Goal: Task Accomplishment & Management: Manage account settings

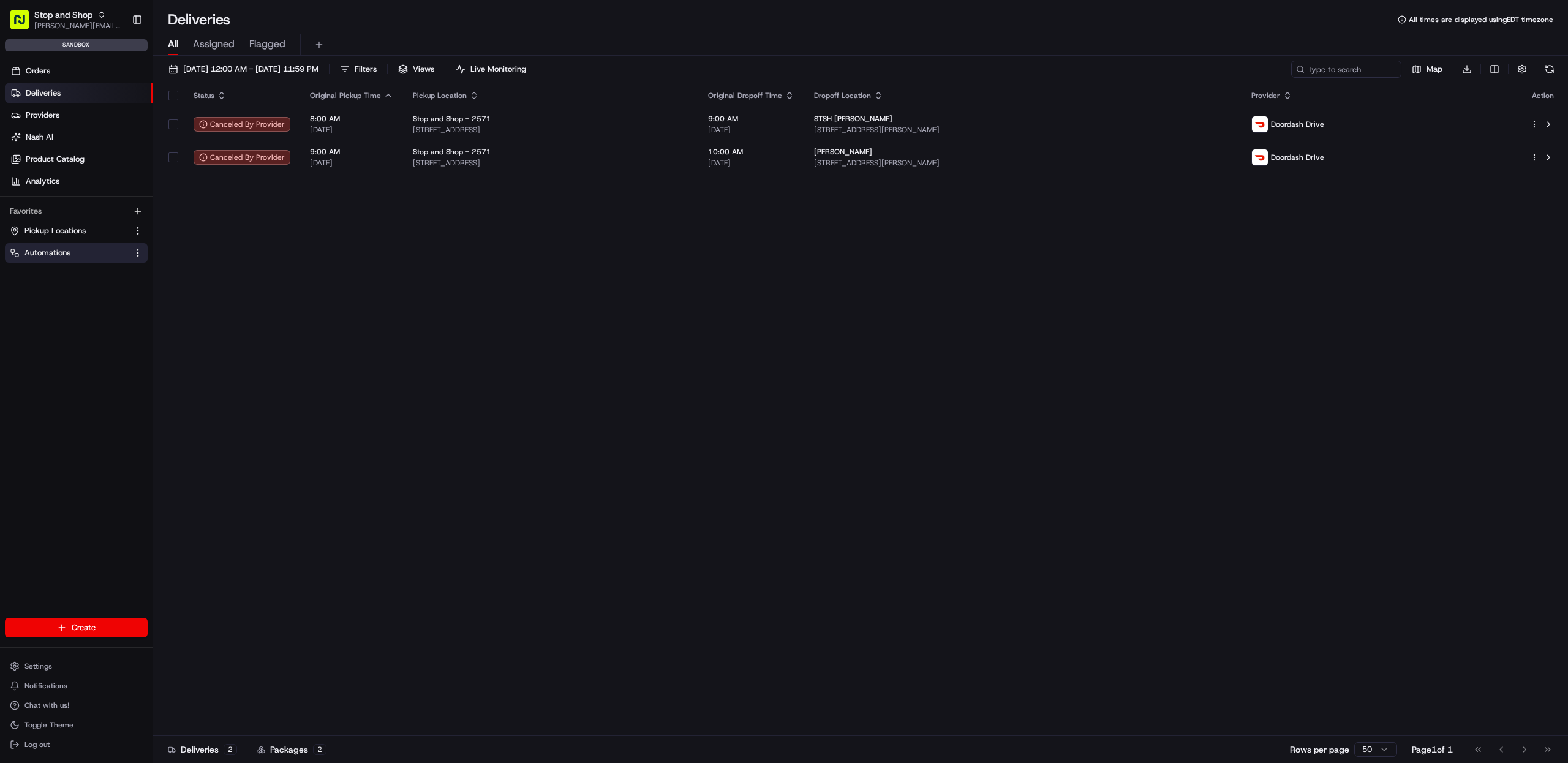
click at [66, 252] on span "Automations" at bounding box center [47, 253] width 46 height 11
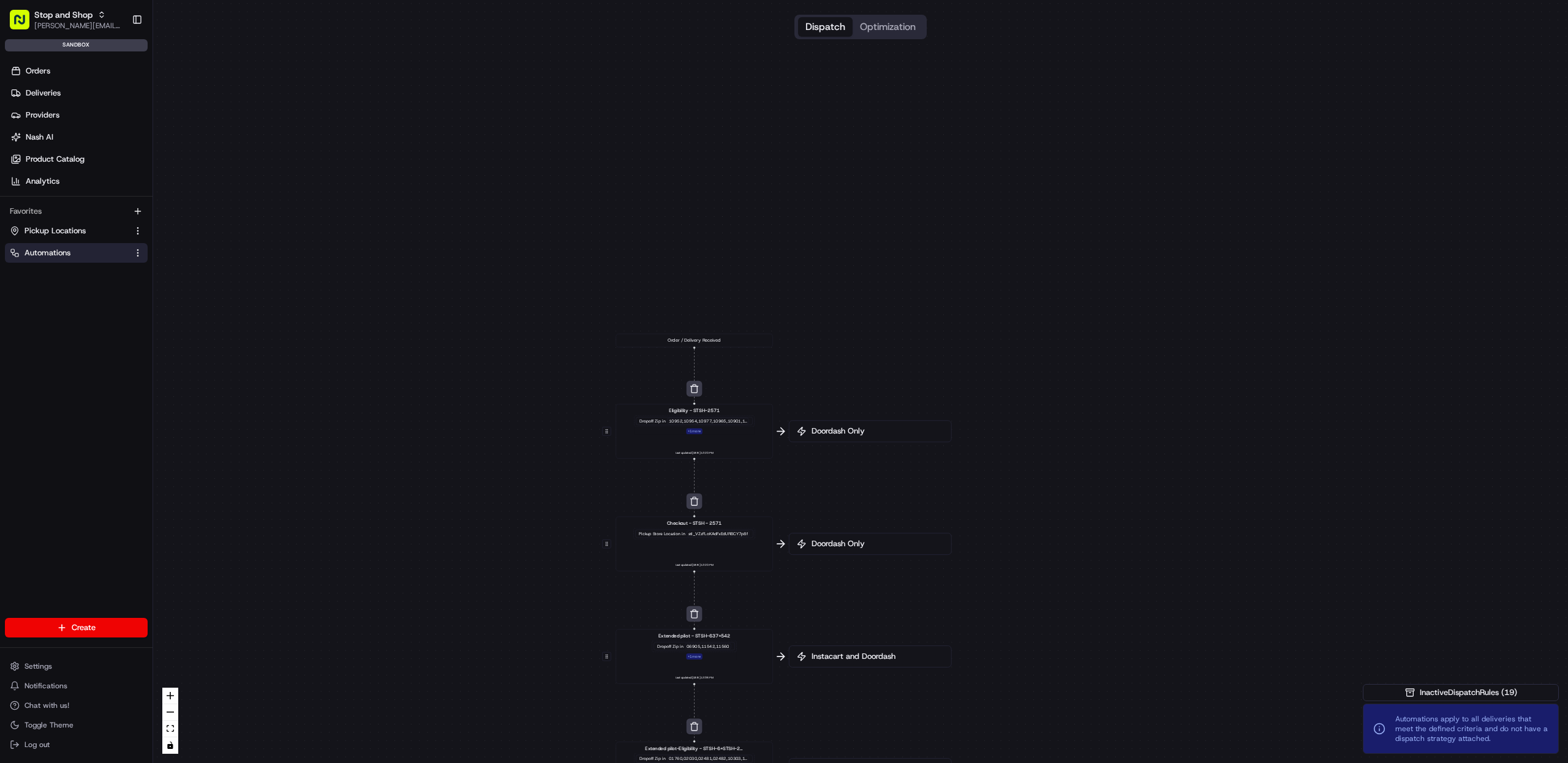
drag, startPoint x: 966, startPoint y: 100, endPoint x: 922, endPoint y: 656, distance: 557.7
click at [963, 705] on div "0 0 0 0 0 0 0 0 0 0 0 Order / Delivery Received Eligibility - STSH-2571 Dropoff…" at bounding box center [860, 382] width 1415 height 763
click at [703, 380] on div "0 0 0 0 0 0 0 0 0 0 0 Order / Delivery Received Eligibility - STSH-2571 Dropoff…" at bounding box center [860, 382] width 1415 height 763
click at [697, 395] on button "button" at bounding box center [694, 388] width 16 height 16
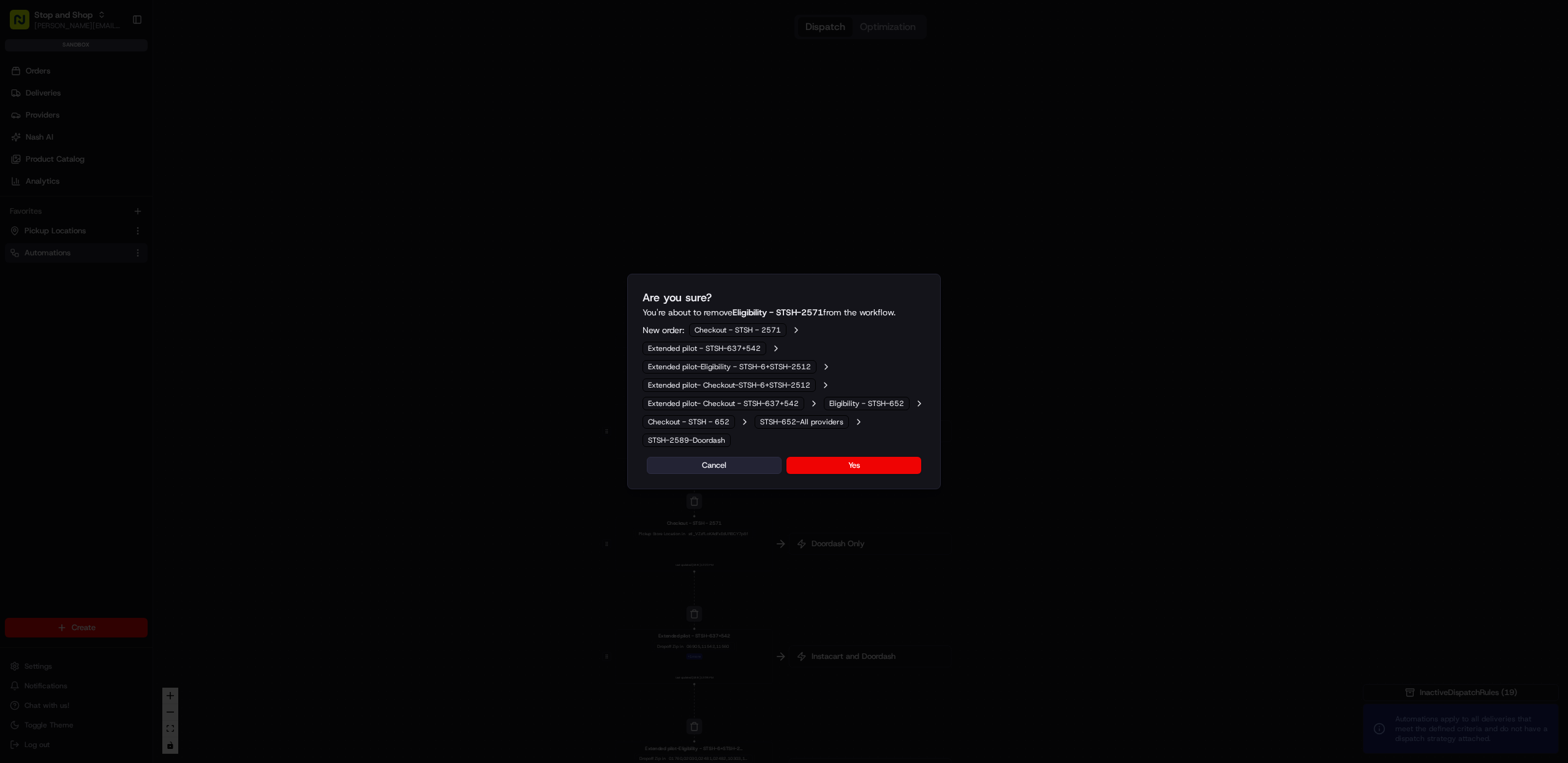
click at [705, 463] on button "Cancel" at bounding box center [714, 465] width 135 height 17
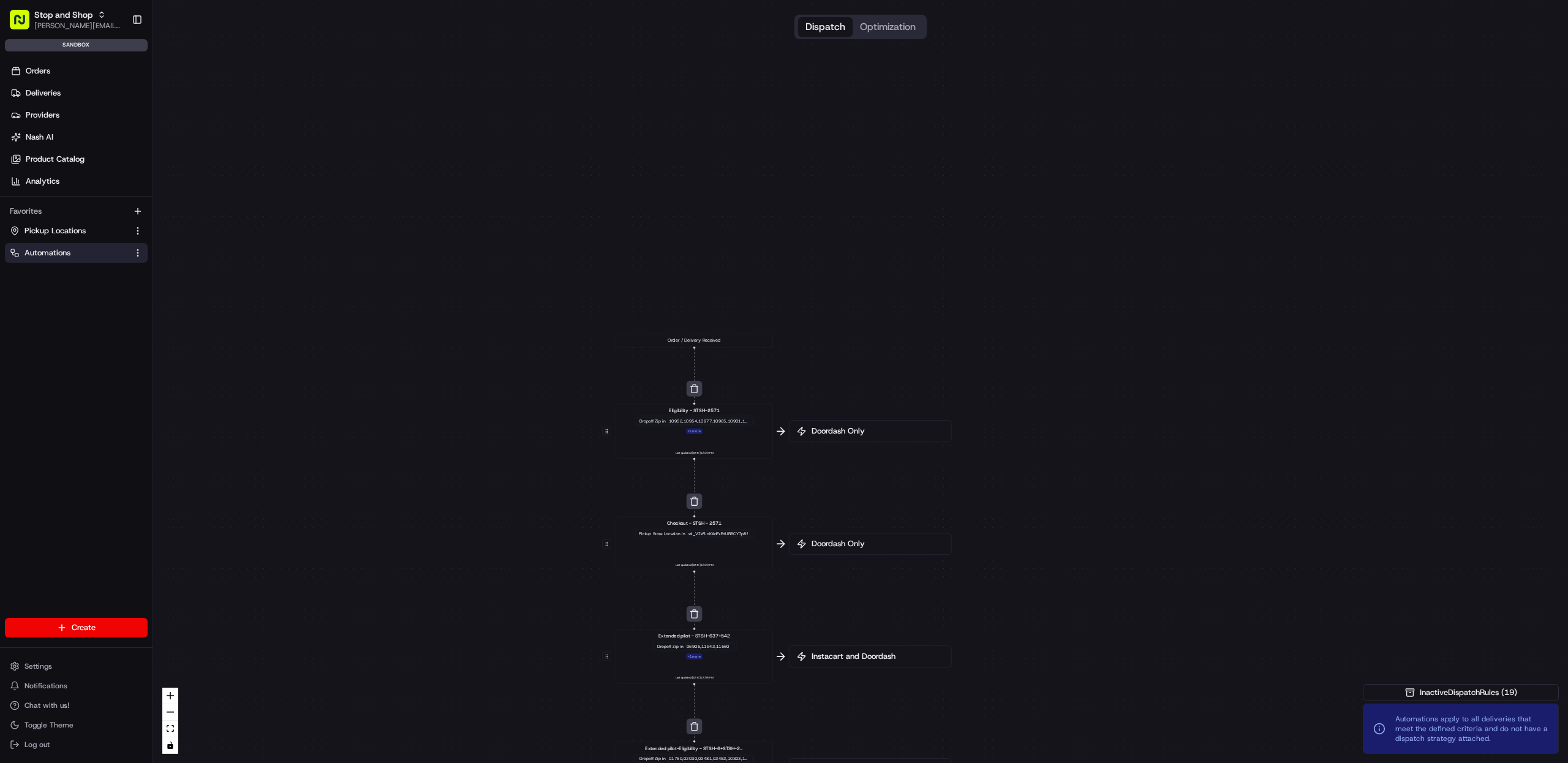
click at [135, 254] on html "Stop and Shop [PERSON_NAME][EMAIL_ADDRESS][DOMAIN_NAME] Toggle Sidebar sandbox …" at bounding box center [784, 382] width 1568 height 763
click at [91, 657] on html "Stop and Shop [PERSON_NAME][EMAIL_ADDRESS][DOMAIN_NAME] Toggle Sidebar sandbox …" at bounding box center [784, 382] width 1568 height 763
click at [88, 664] on button "Settings" at bounding box center [76, 666] width 142 height 17
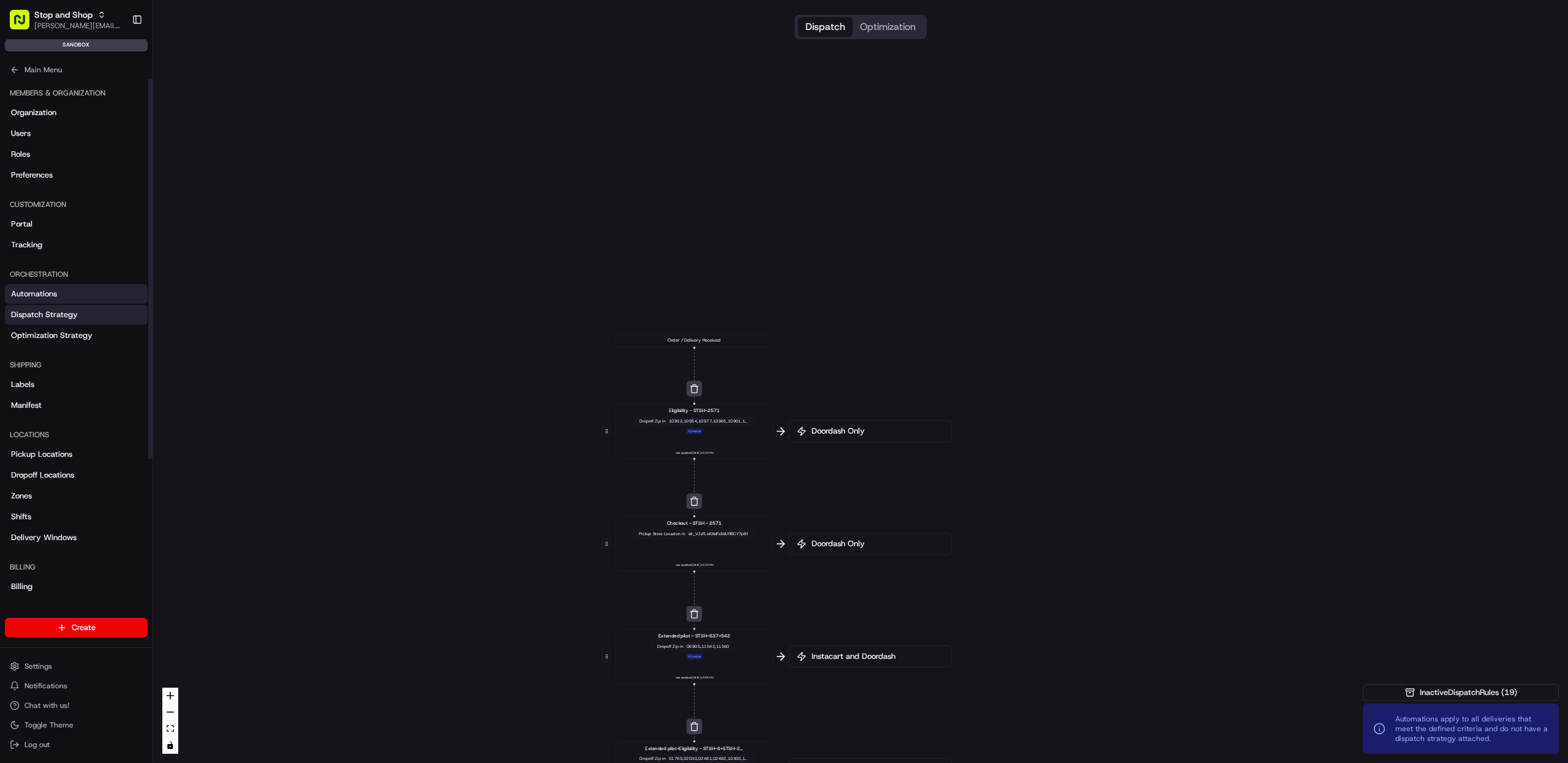
click at [47, 306] on link "Dispatch Strategy" at bounding box center [76, 314] width 142 height 19
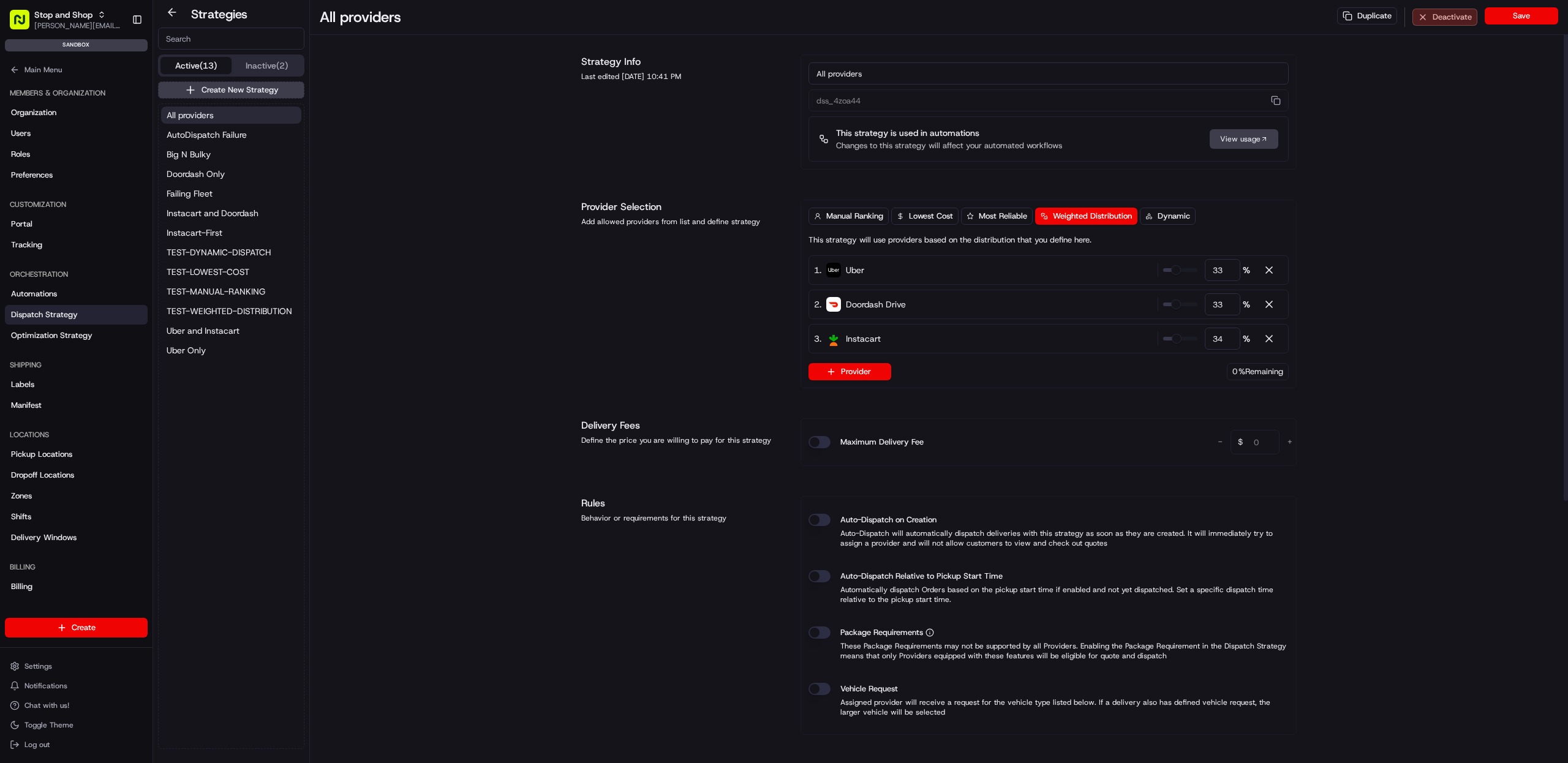
click at [1446, 13] on button "Deactivate" at bounding box center [1444, 17] width 65 height 17
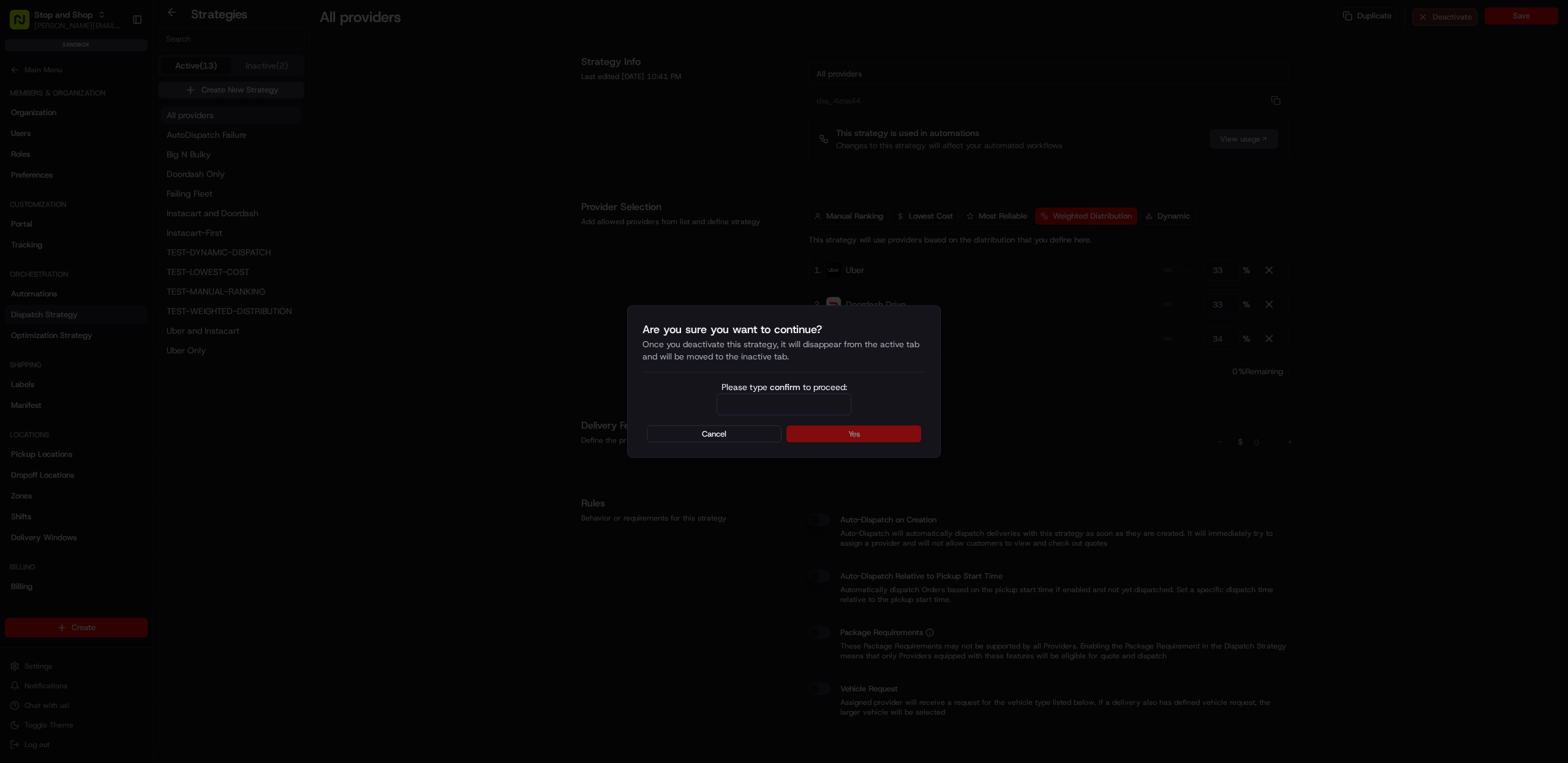
click at [759, 403] on input "Please type confirm to proceed:" at bounding box center [784, 404] width 135 height 22
type input "confirm"
click at [829, 432] on button "Yes" at bounding box center [854, 434] width 135 height 17
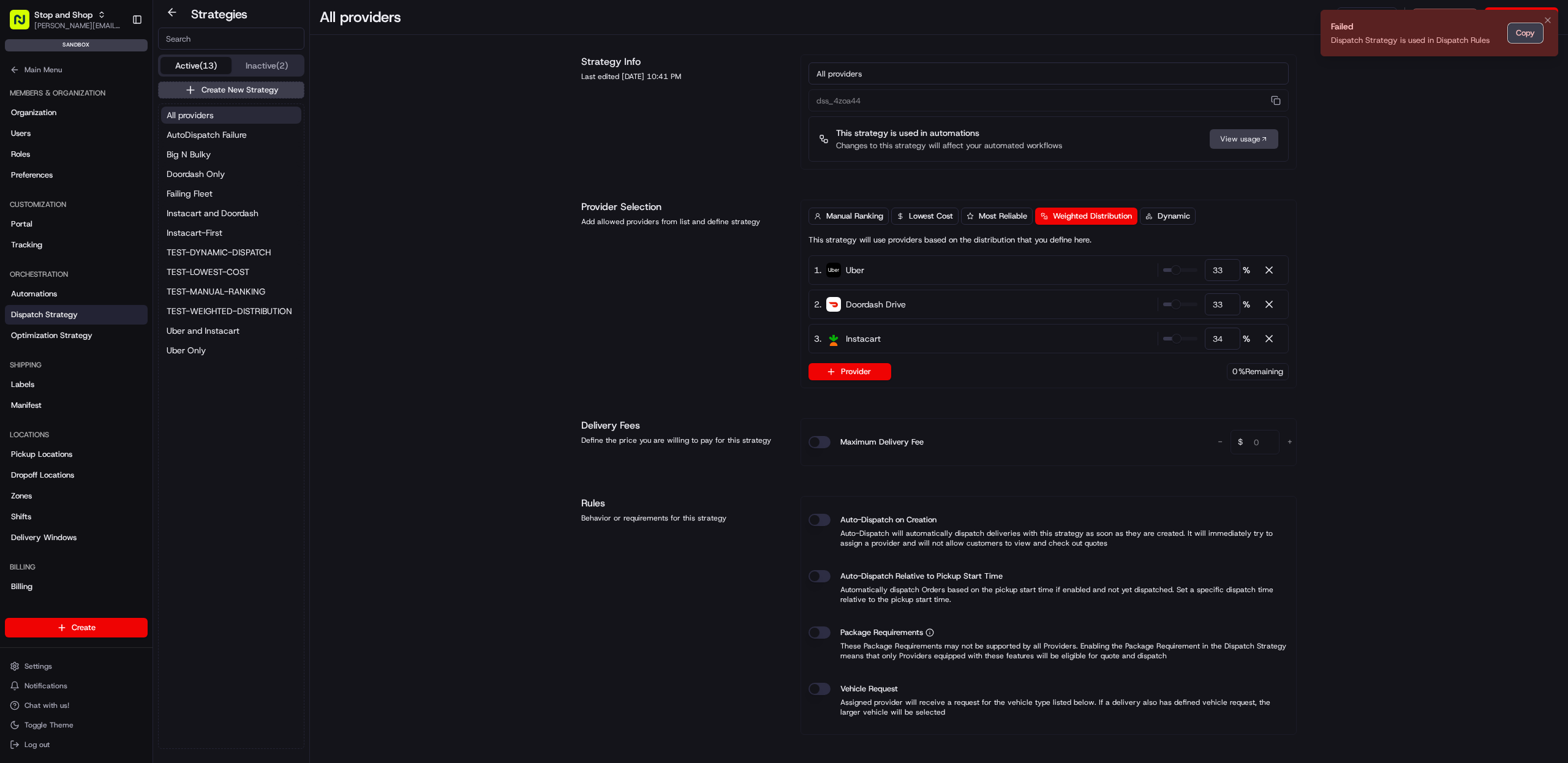
click at [1540, 37] on button "Copy" at bounding box center [1524, 33] width 35 height 19
click at [1524, 35] on button "Copy" at bounding box center [1524, 33] width 35 height 19
click at [1549, 21] on icon "Notifications (F8)" at bounding box center [1548, 20] width 10 height 10
click at [55, 315] on span "Dispatch Strategy" at bounding box center [44, 314] width 67 height 11
click at [202, 109] on span "All providers" at bounding box center [190, 115] width 47 height 13
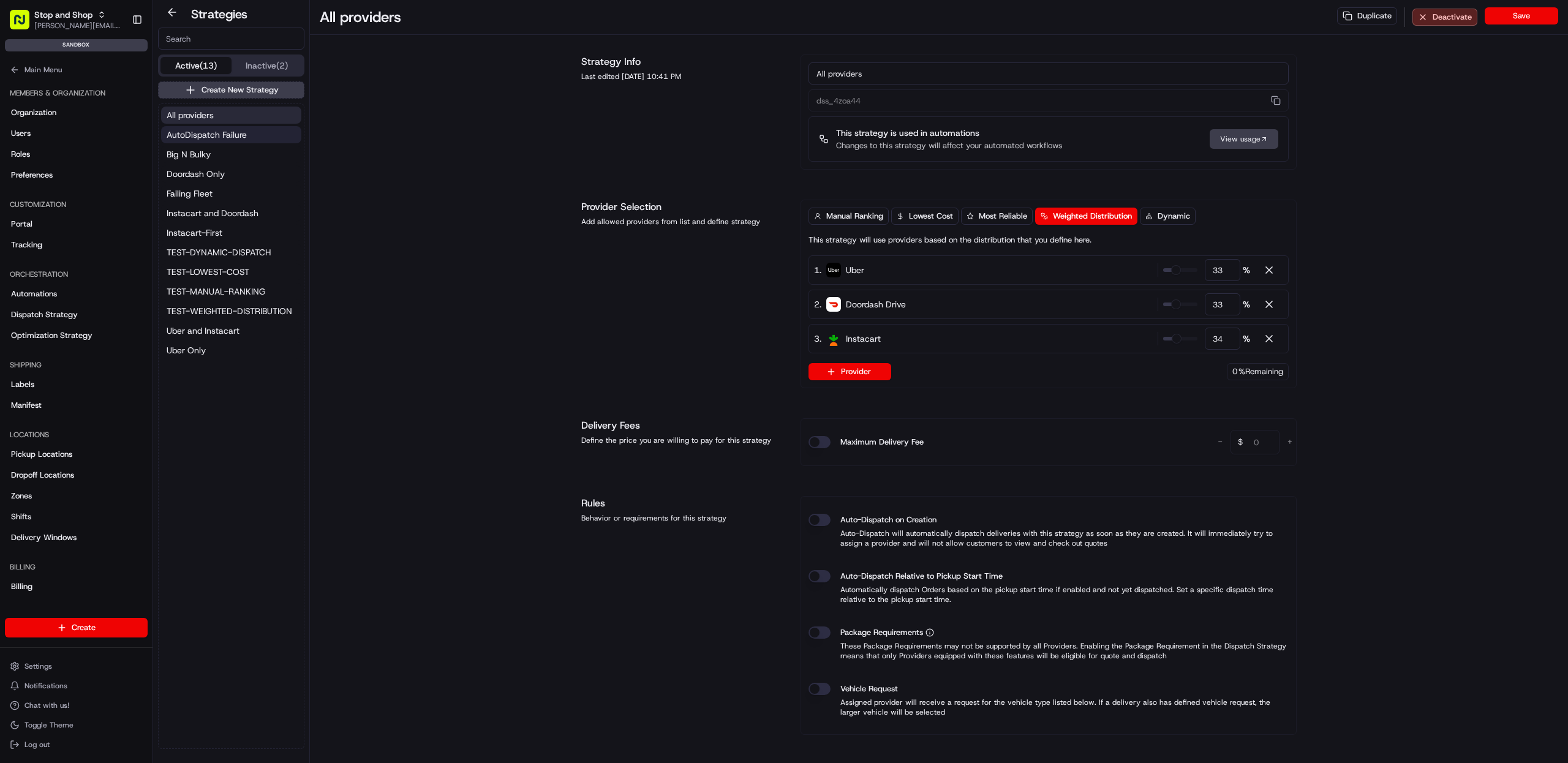
click at [202, 142] on button "AutoDispatch Failure" at bounding box center [231, 135] width 140 height 17
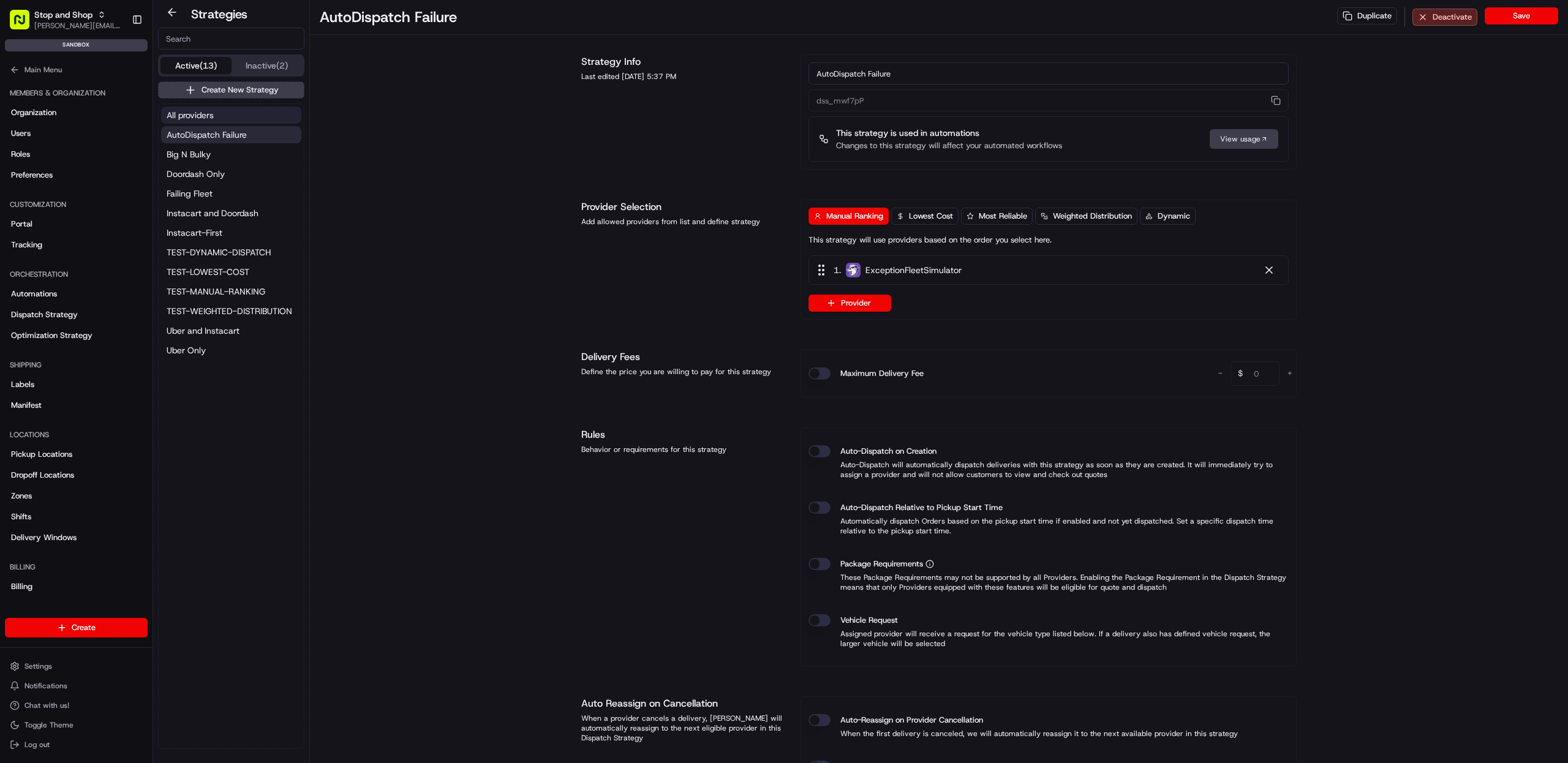
click at [210, 117] on span "All providers" at bounding box center [190, 115] width 47 height 13
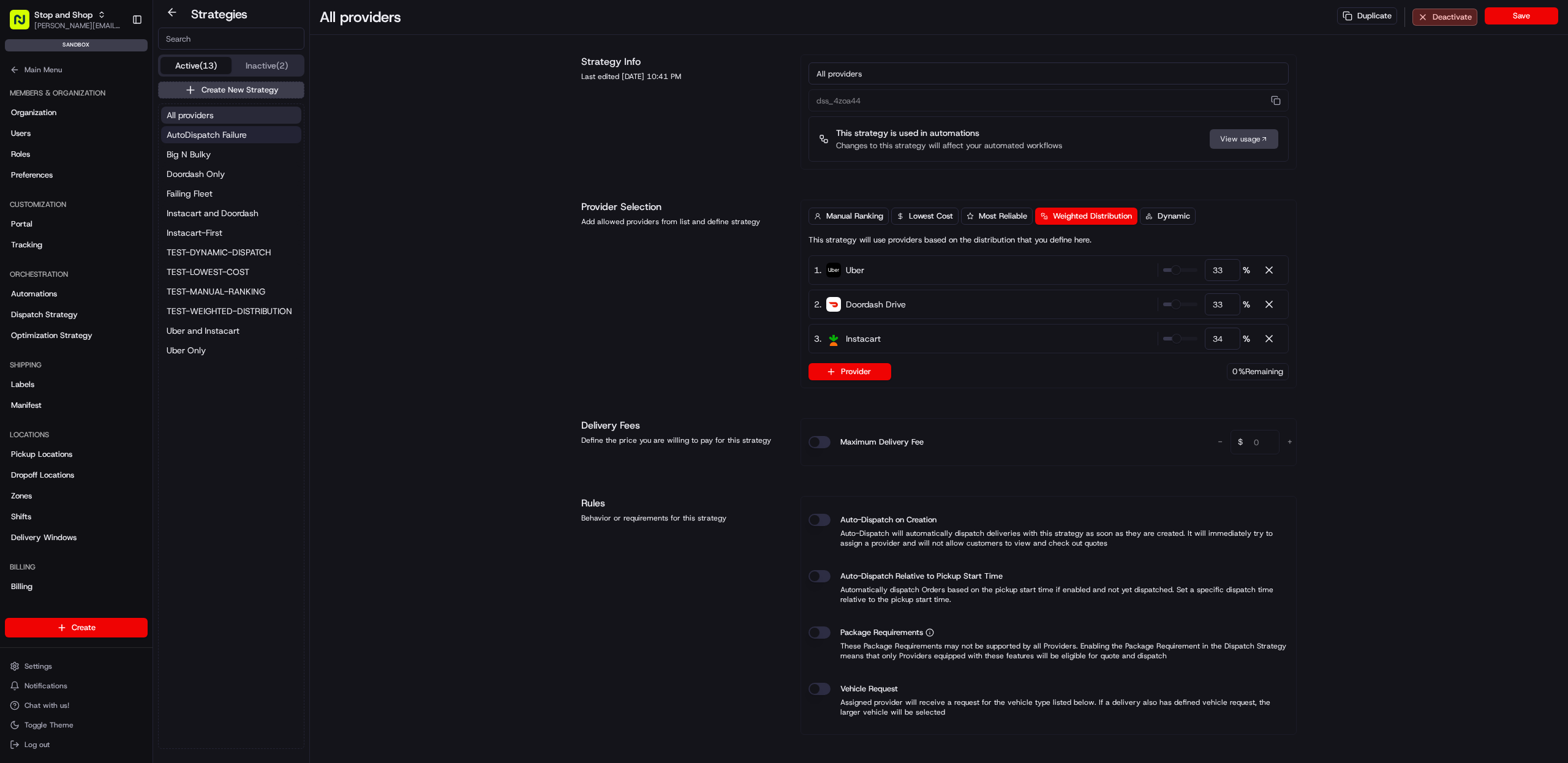
click at [201, 135] on span "AutoDispatch Failure" at bounding box center [206, 135] width 80 height 13
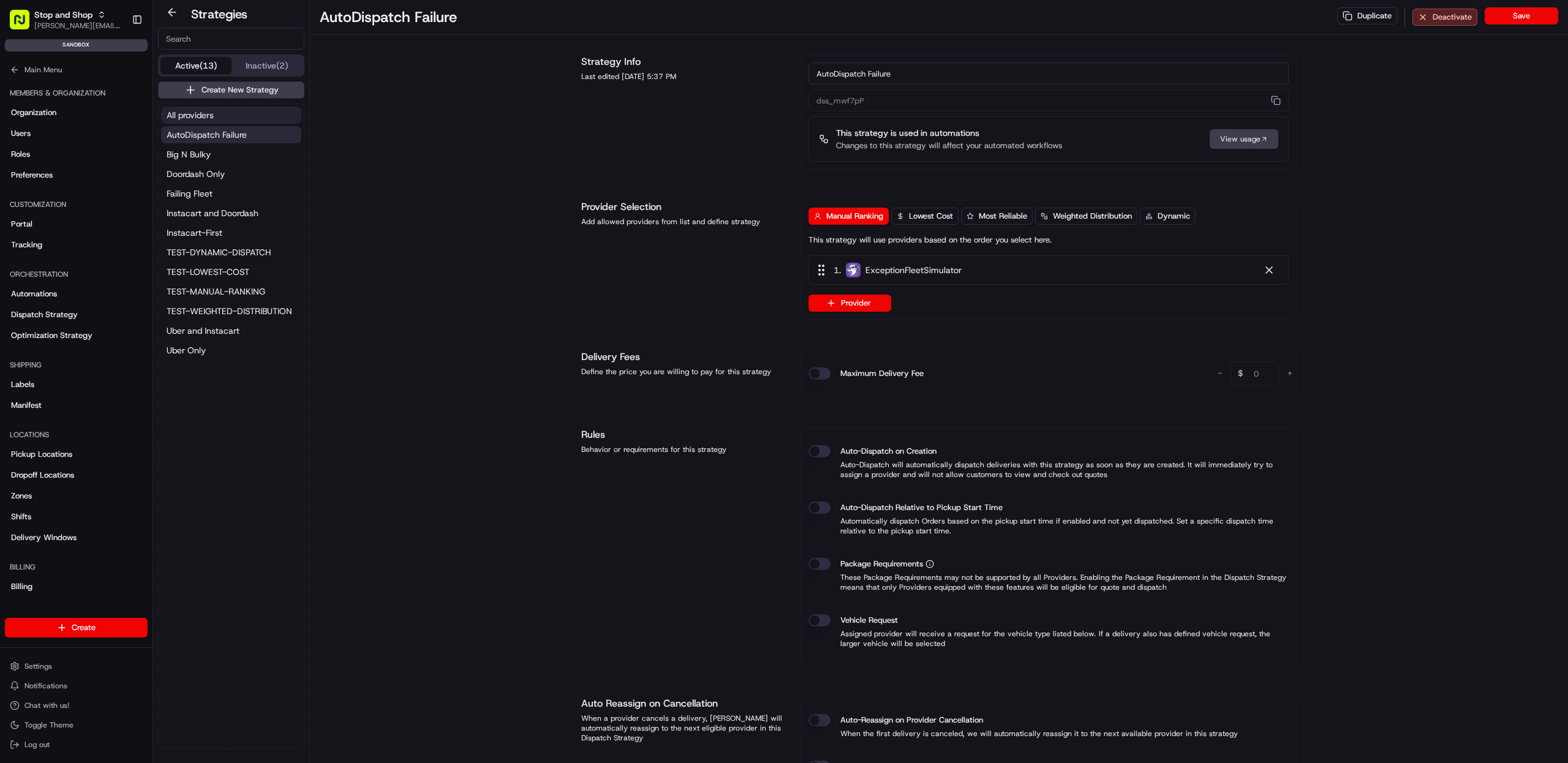
click at [199, 119] on span "All providers" at bounding box center [190, 115] width 47 height 13
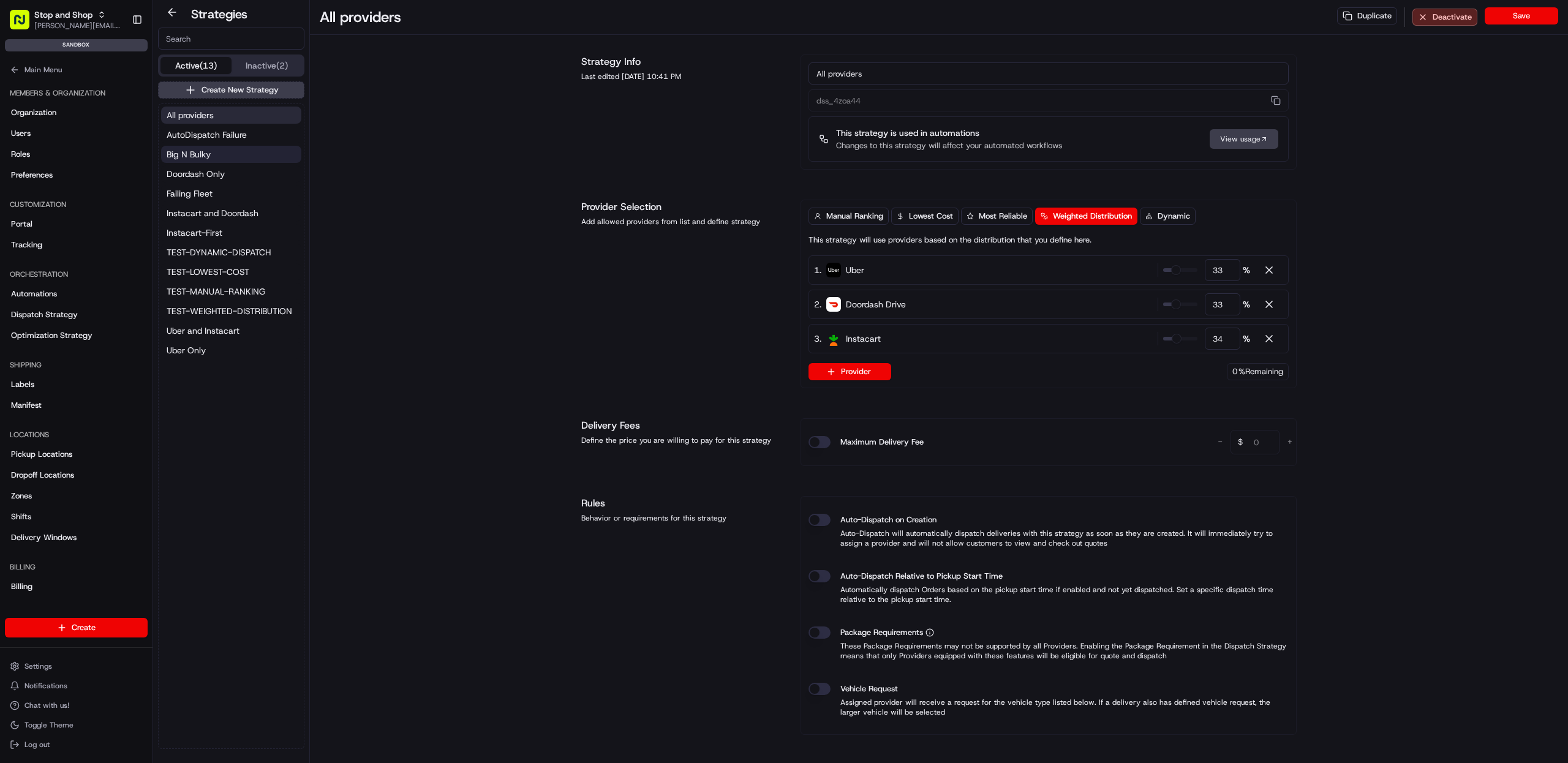
click at [213, 152] on button "Big N Bulky" at bounding box center [231, 154] width 140 height 17
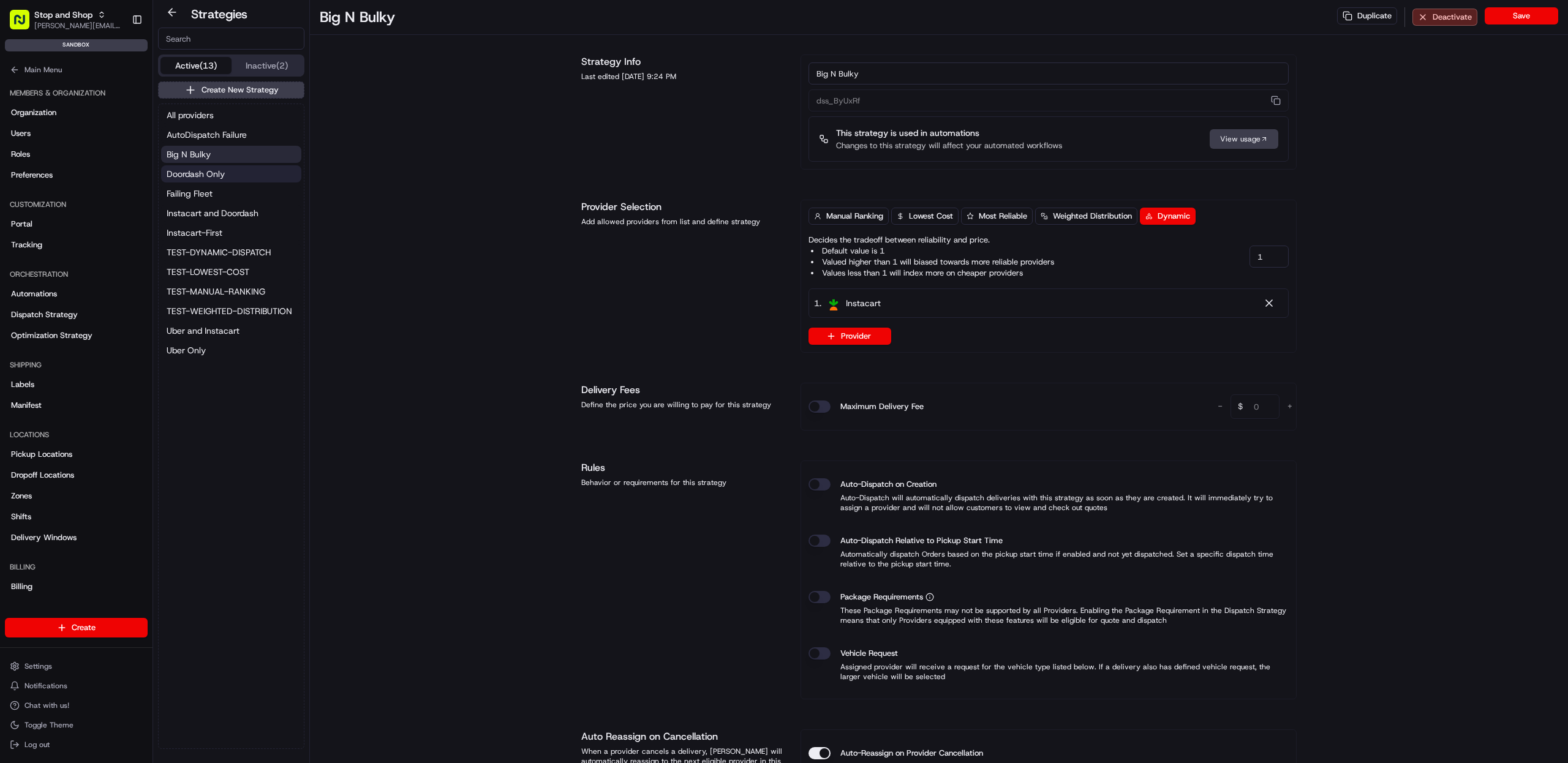
click at [232, 173] on button "Doordash Only" at bounding box center [231, 173] width 140 height 17
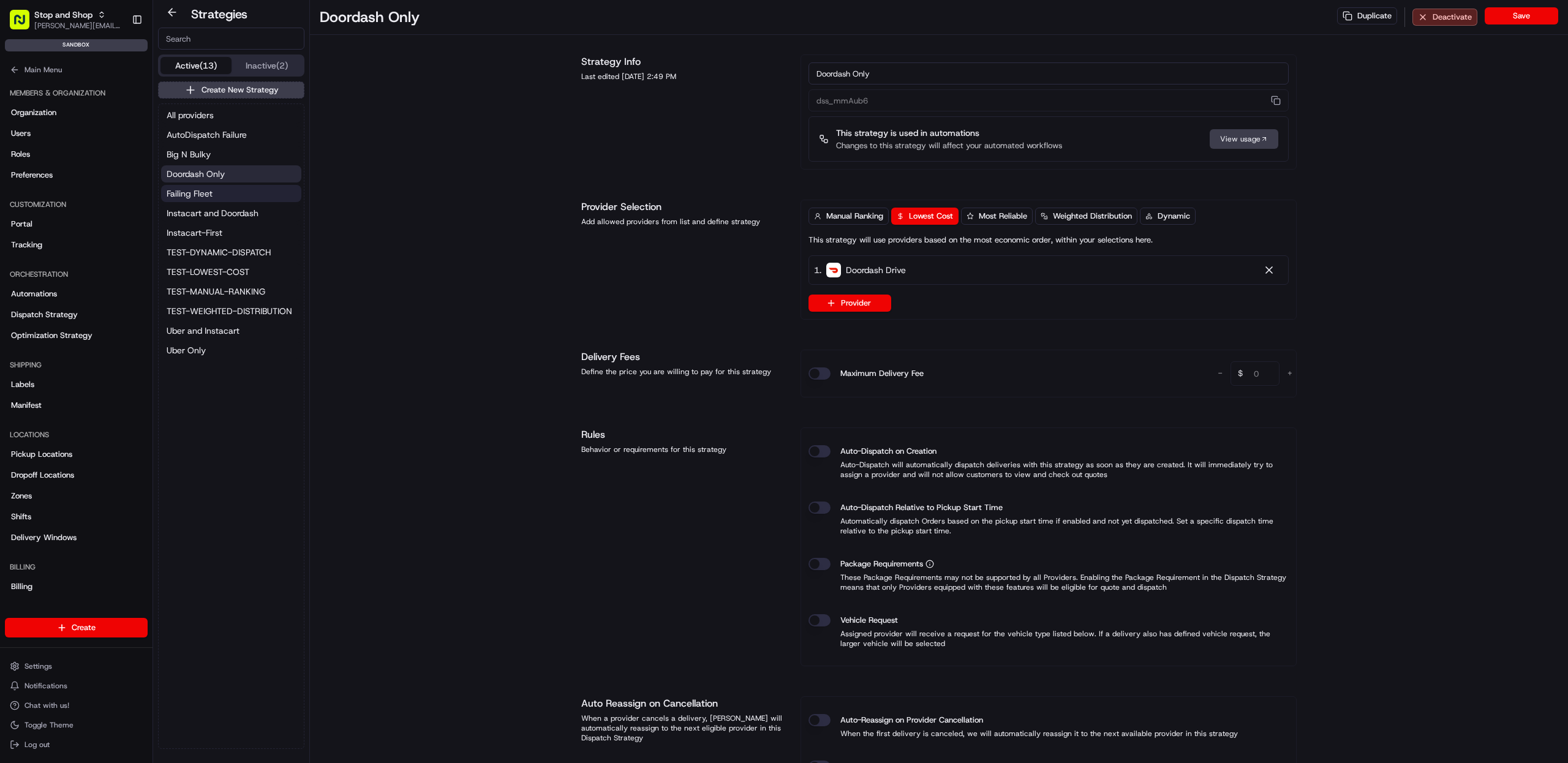
click at [234, 193] on button "Failing Fleet" at bounding box center [231, 194] width 140 height 17
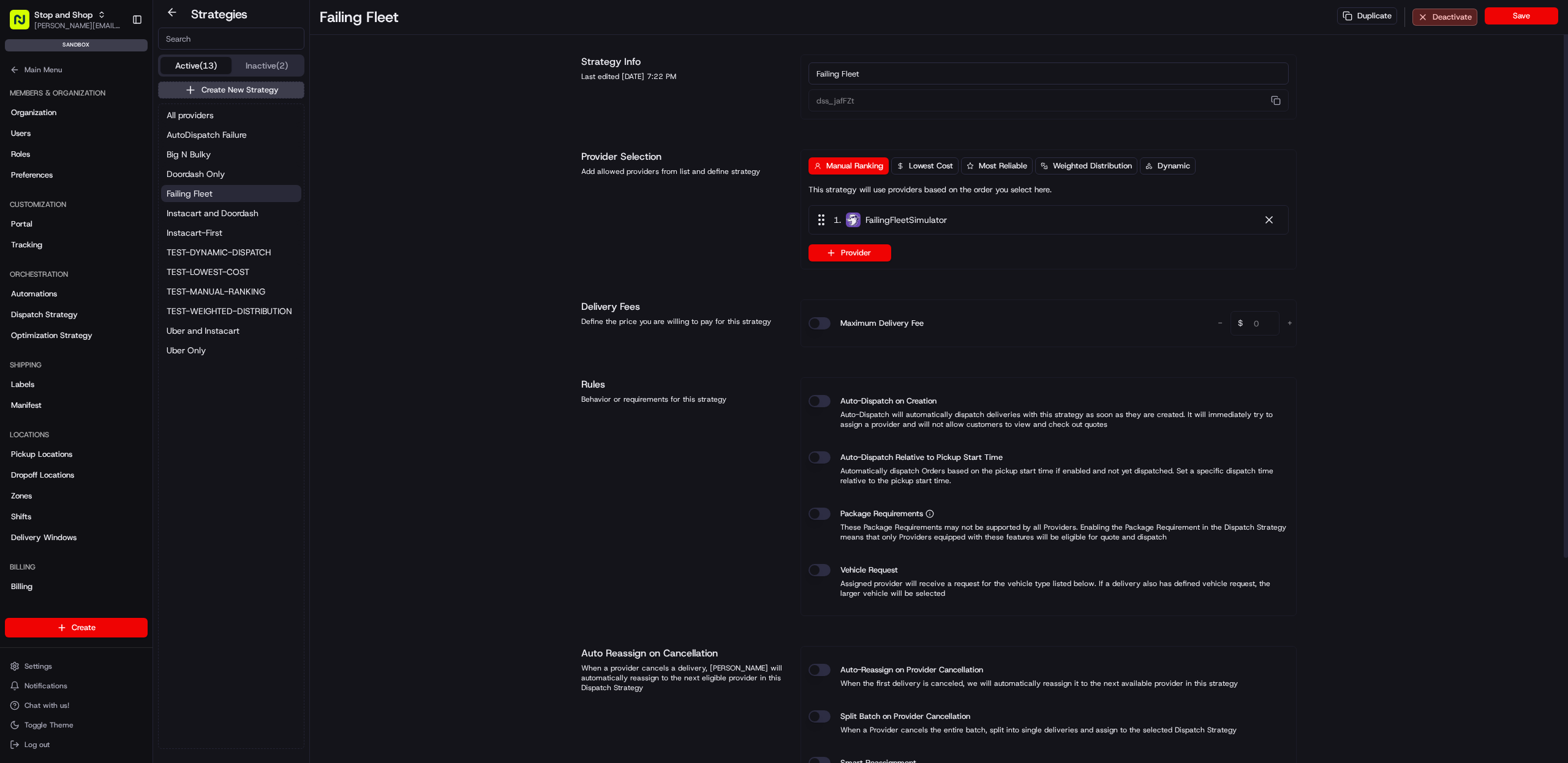
click at [439, 194] on div "Failing Fleet Duplicate Deactivate Save Strategy Info Last edited [DATE] 7:22 P…" at bounding box center [939, 521] width 1258 height 1043
click at [211, 120] on span "All providers" at bounding box center [190, 115] width 47 height 13
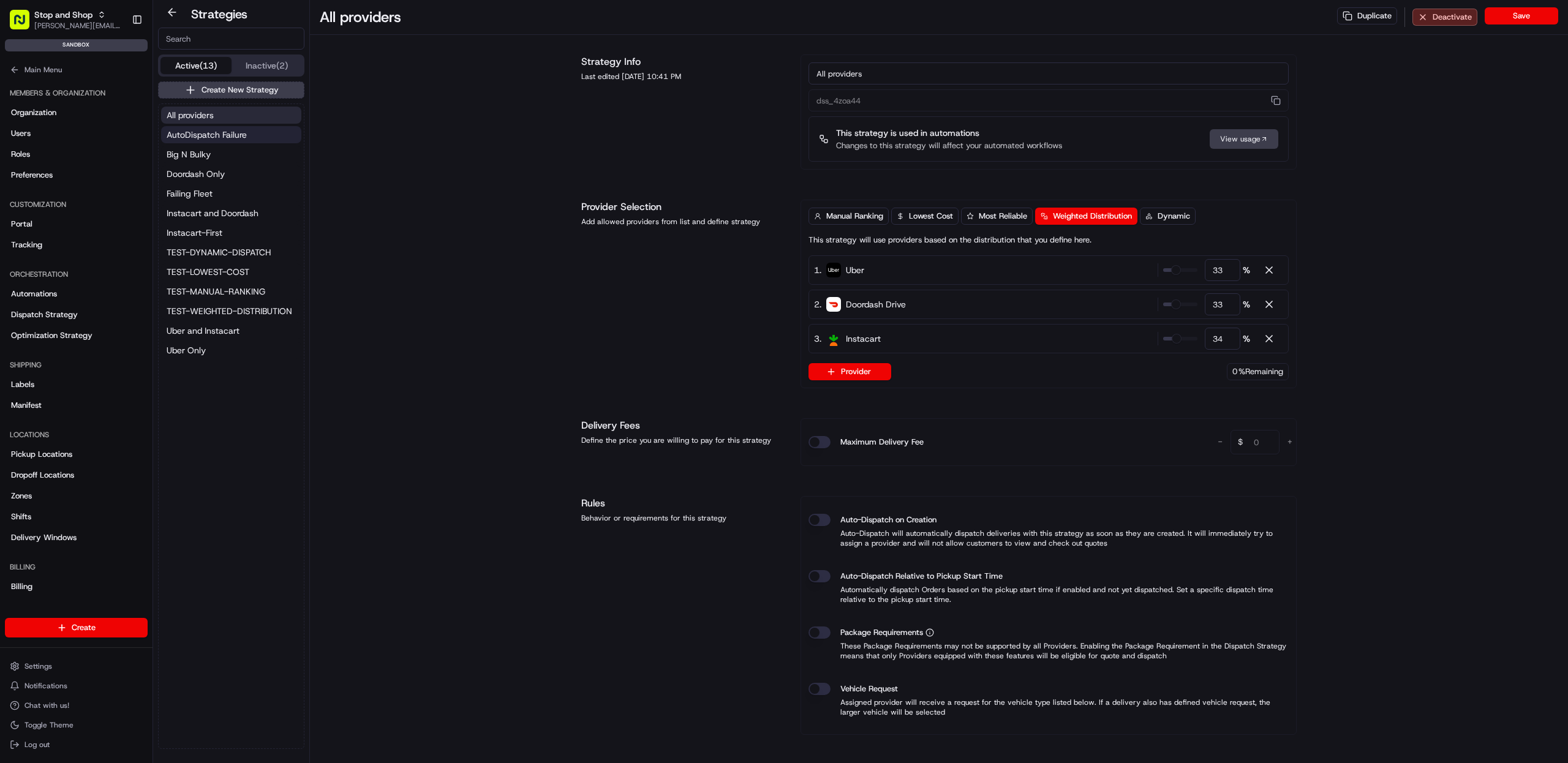
click at [217, 133] on span "AutoDispatch Failure" at bounding box center [206, 135] width 80 height 13
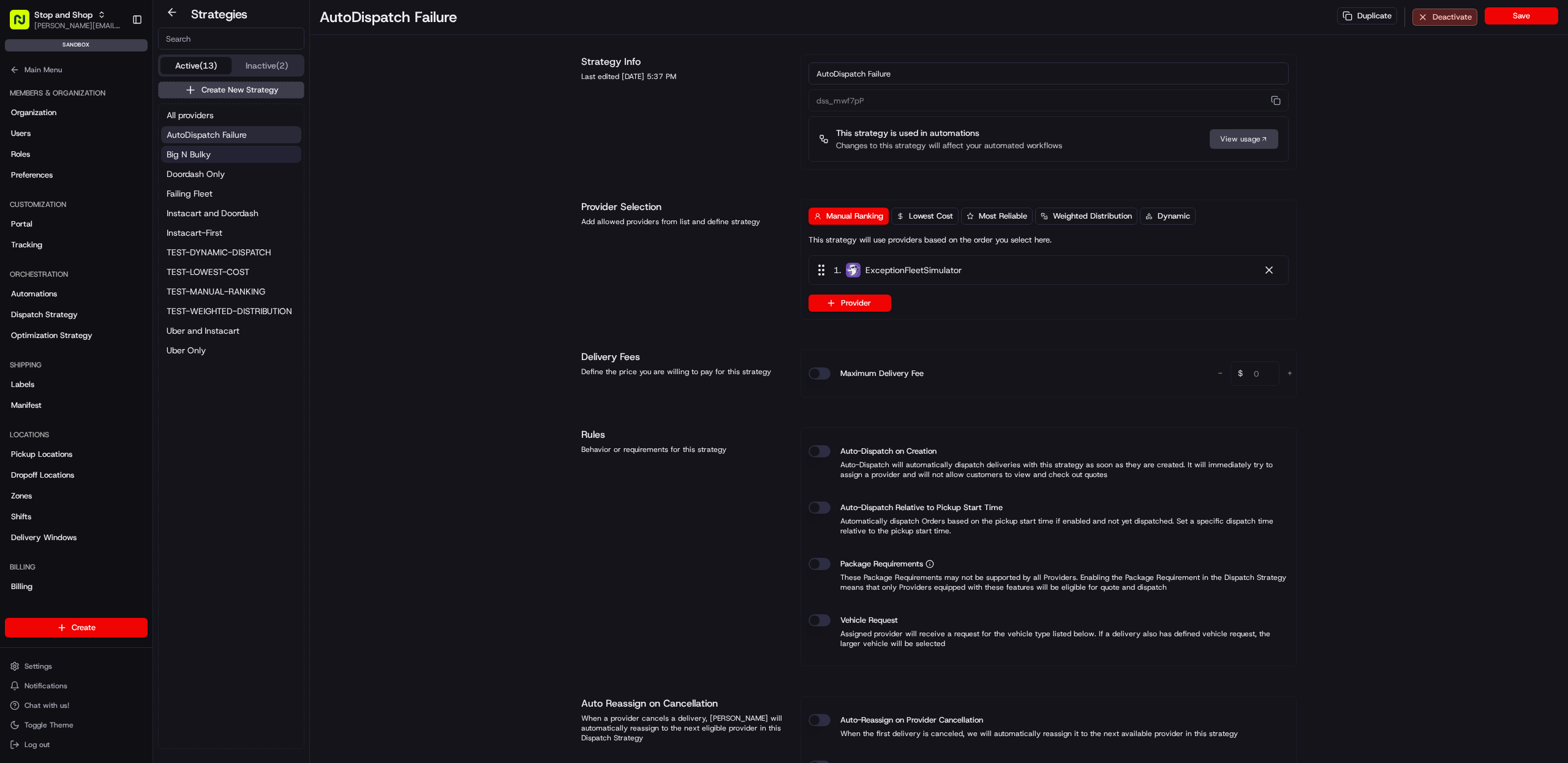
click at [217, 151] on button "Big N Bulky" at bounding box center [231, 154] width 140 height 17
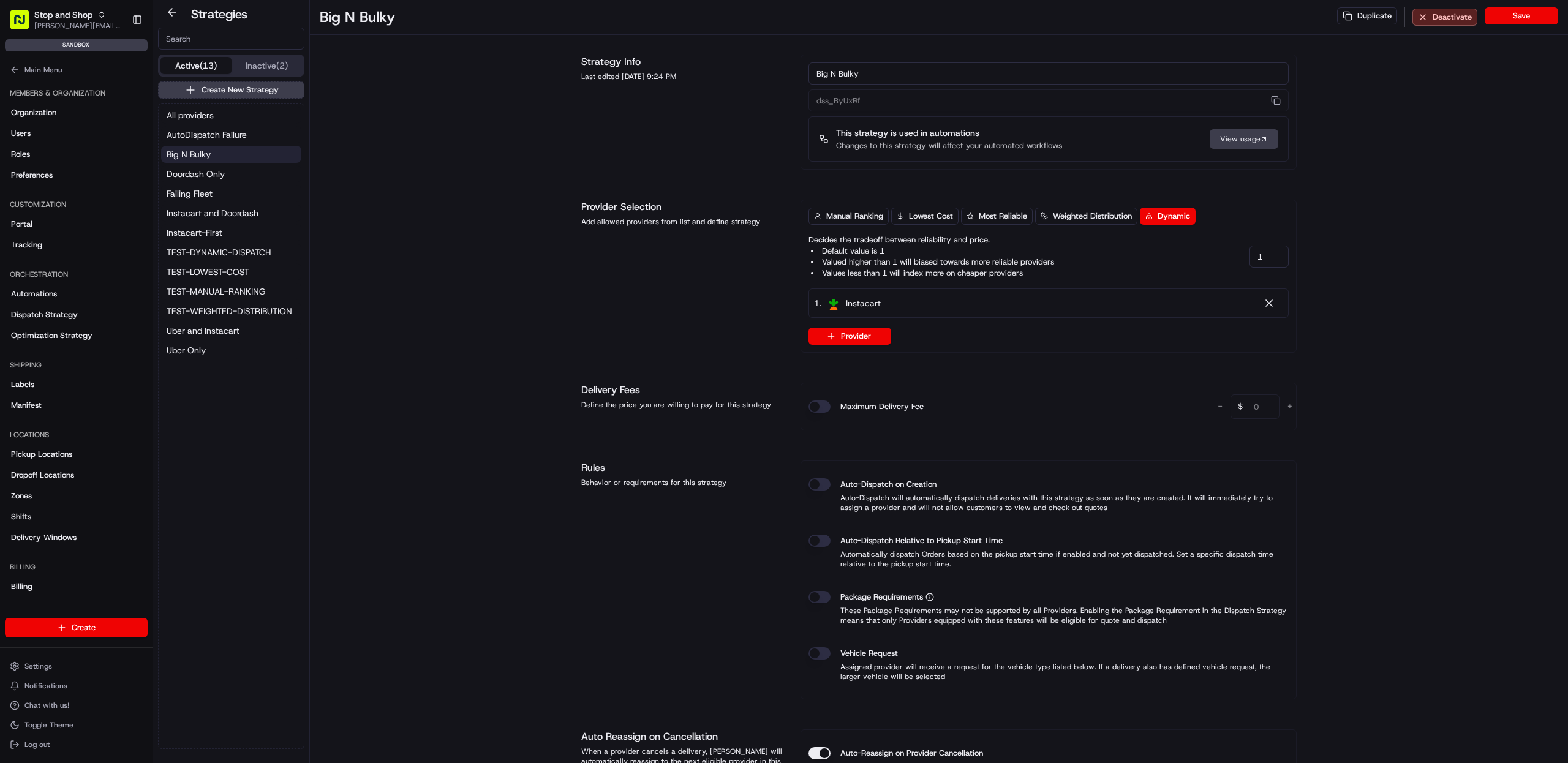
click at [218, 159] on button "Big N Bulky" at bounding box center [231, 154] width 140 height 17
click at [217, 173] on span "Doordash Only" at bounding box center [195, 173] width 58 height 13
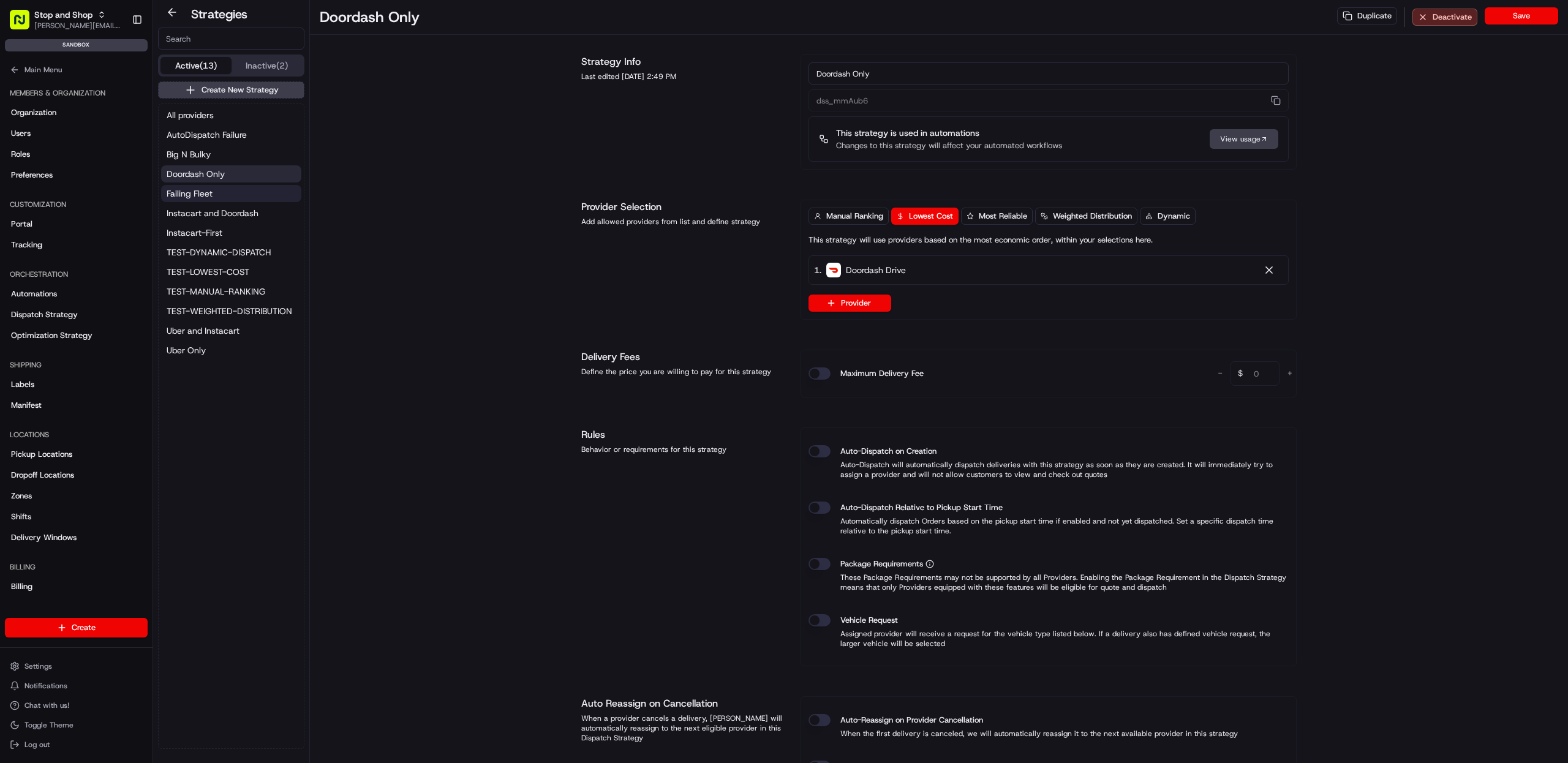
click at [217, 190] on button "Failing Fleet" at bounding box center [231, 194] width 140 height 17
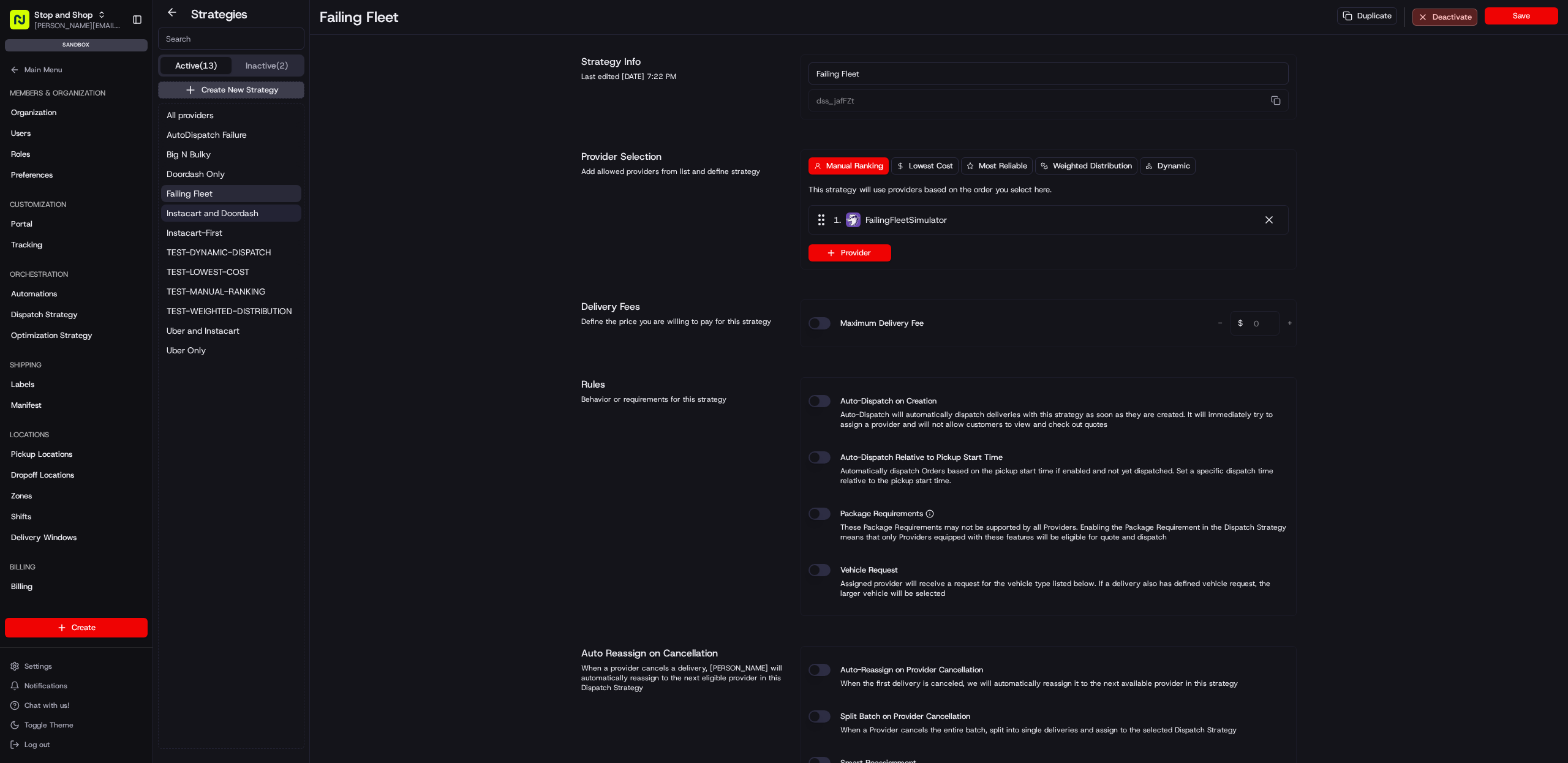
click at [217, 205] on button "Instacart and Doordash" at bounding box center [231, 213] width 140 height 17
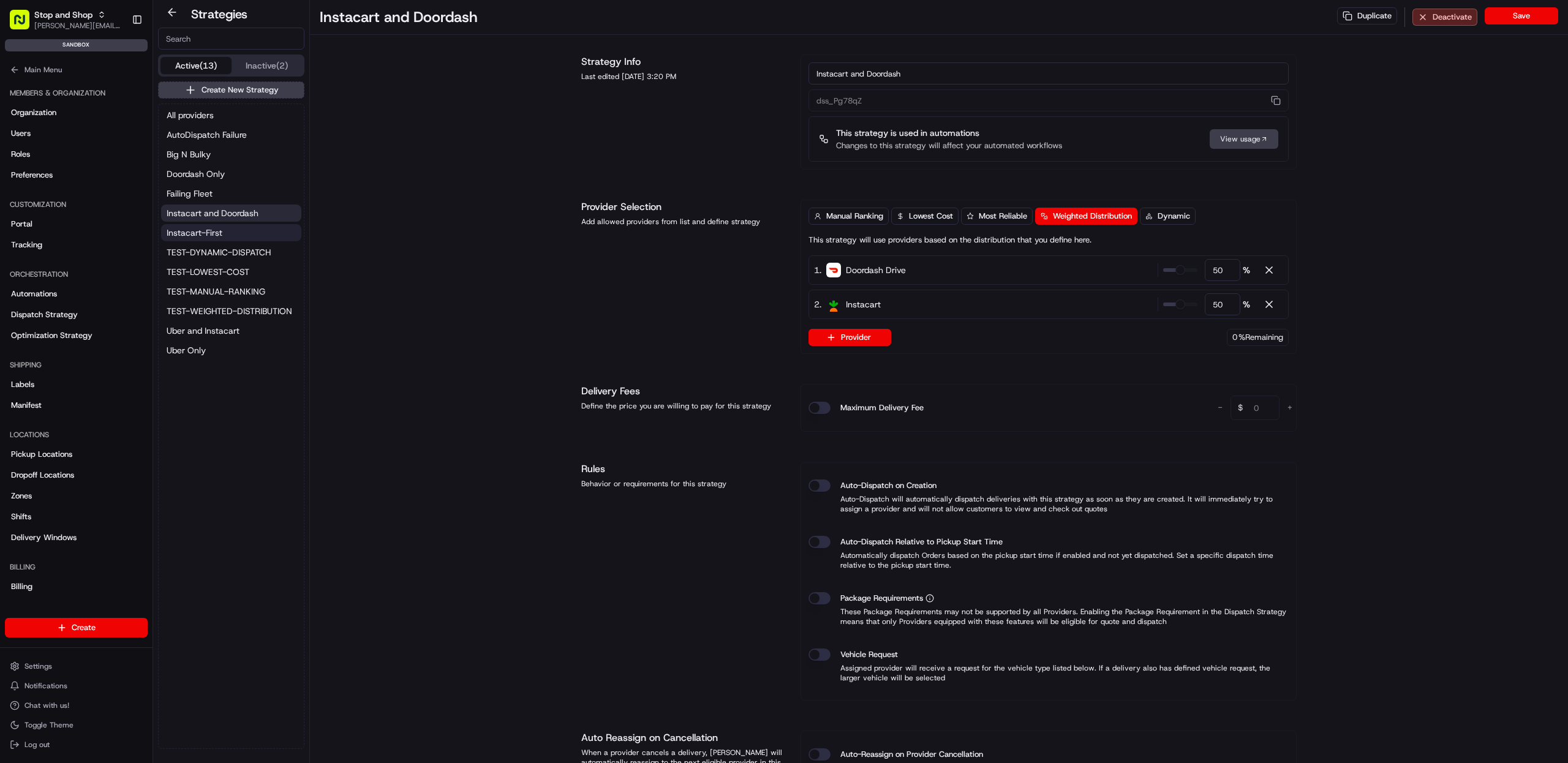
click at [217, 224] on button "Instacart-First" at bounding box center [231, 232] width 140 height 17
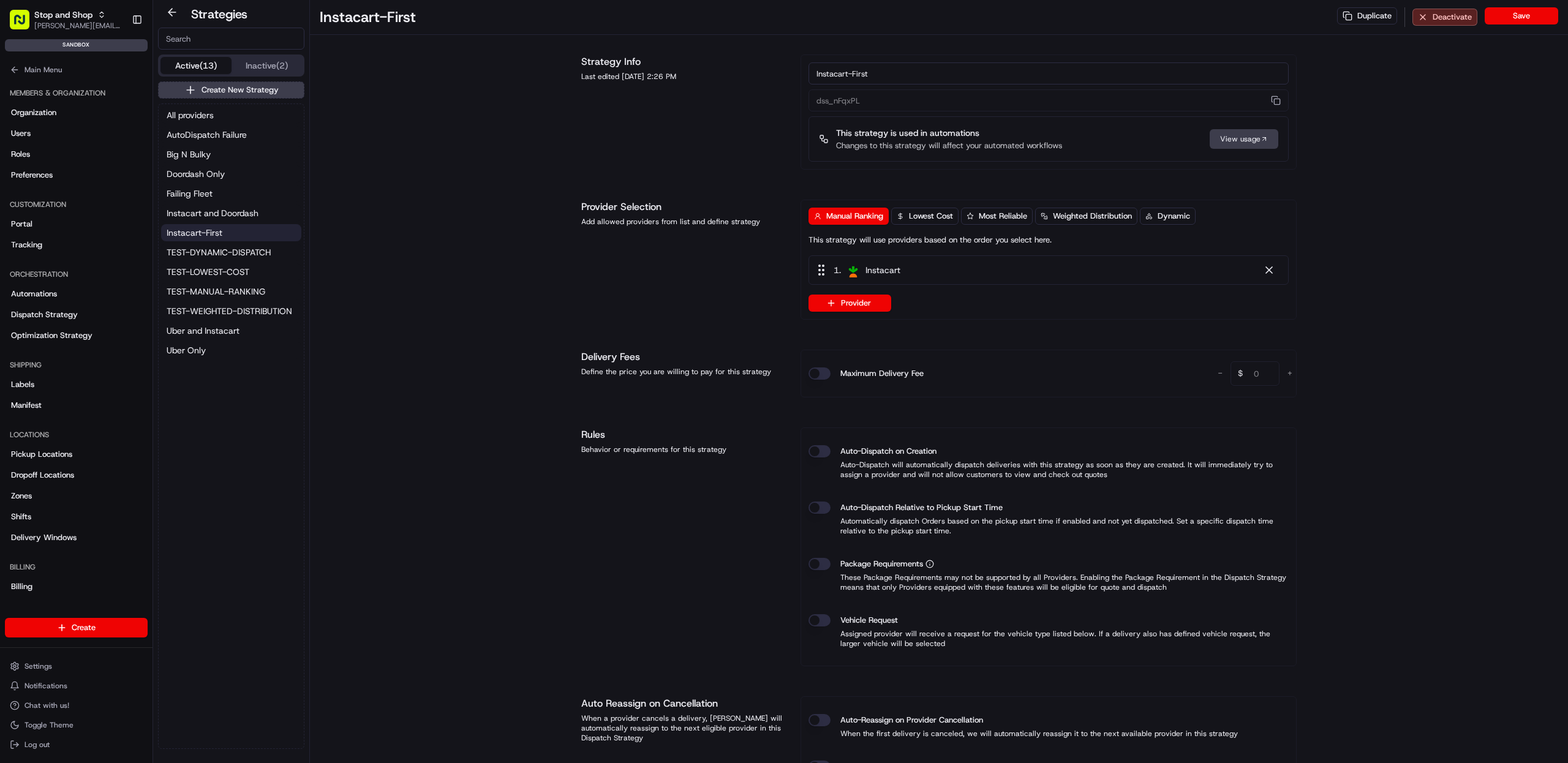
click at [217, 235] on span "Instacart-First" at bounding box center [195, 232] width 56 height 13
click at [221, 255] on span "TEST-DYNAMIC-DISPATCH" at bounding box center [219, 252] width 104 height 13
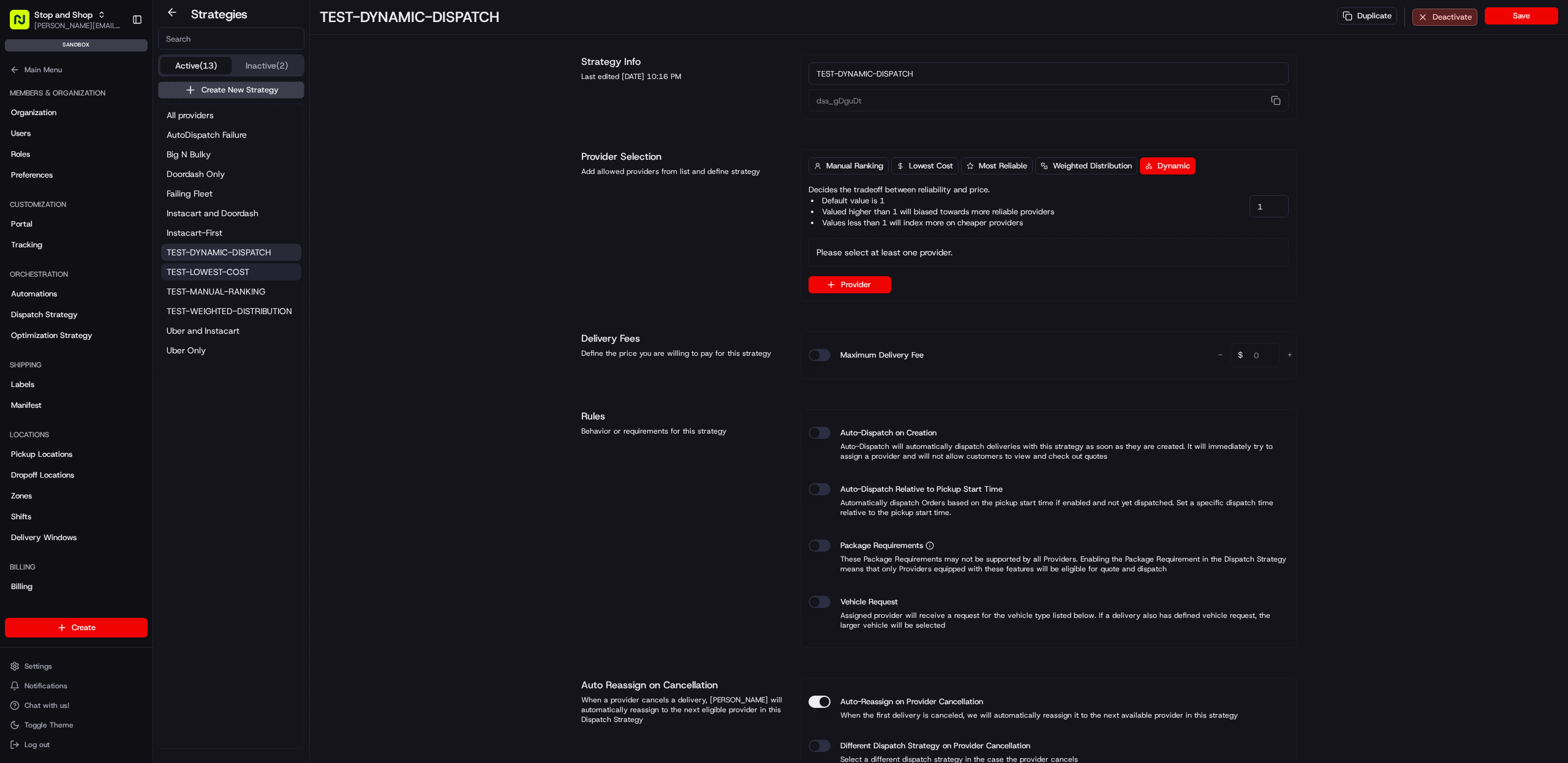
click at [219, 269] on span "TEST-LOWEST-COST" at bounding box center [208, 271] width 83 height 13
type input "dss_DqmKUw"
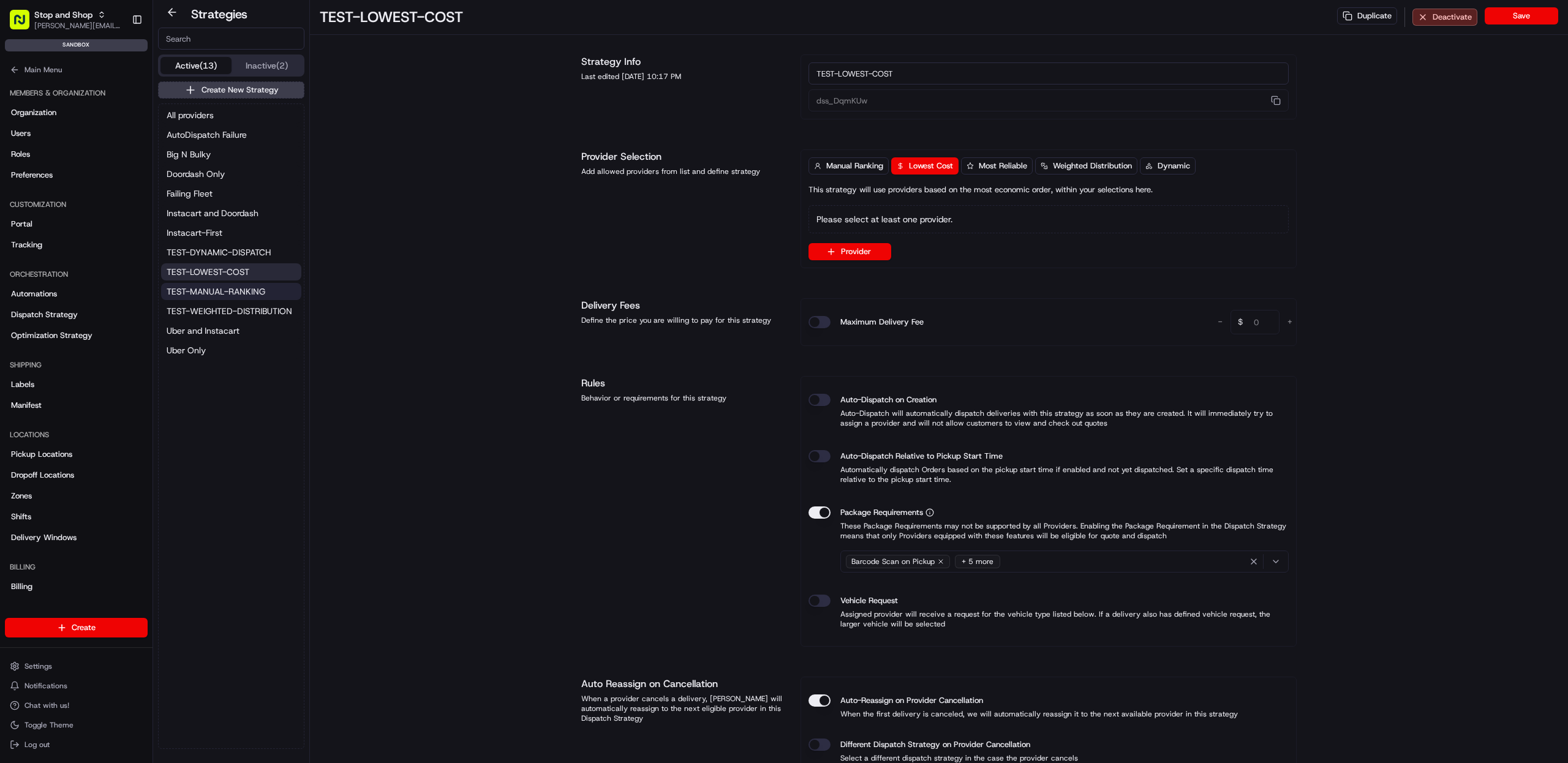
click at [223, 297] on span "TEST-MANUAL-RANKING" at bounding box center [216, 291] width 99 height 13
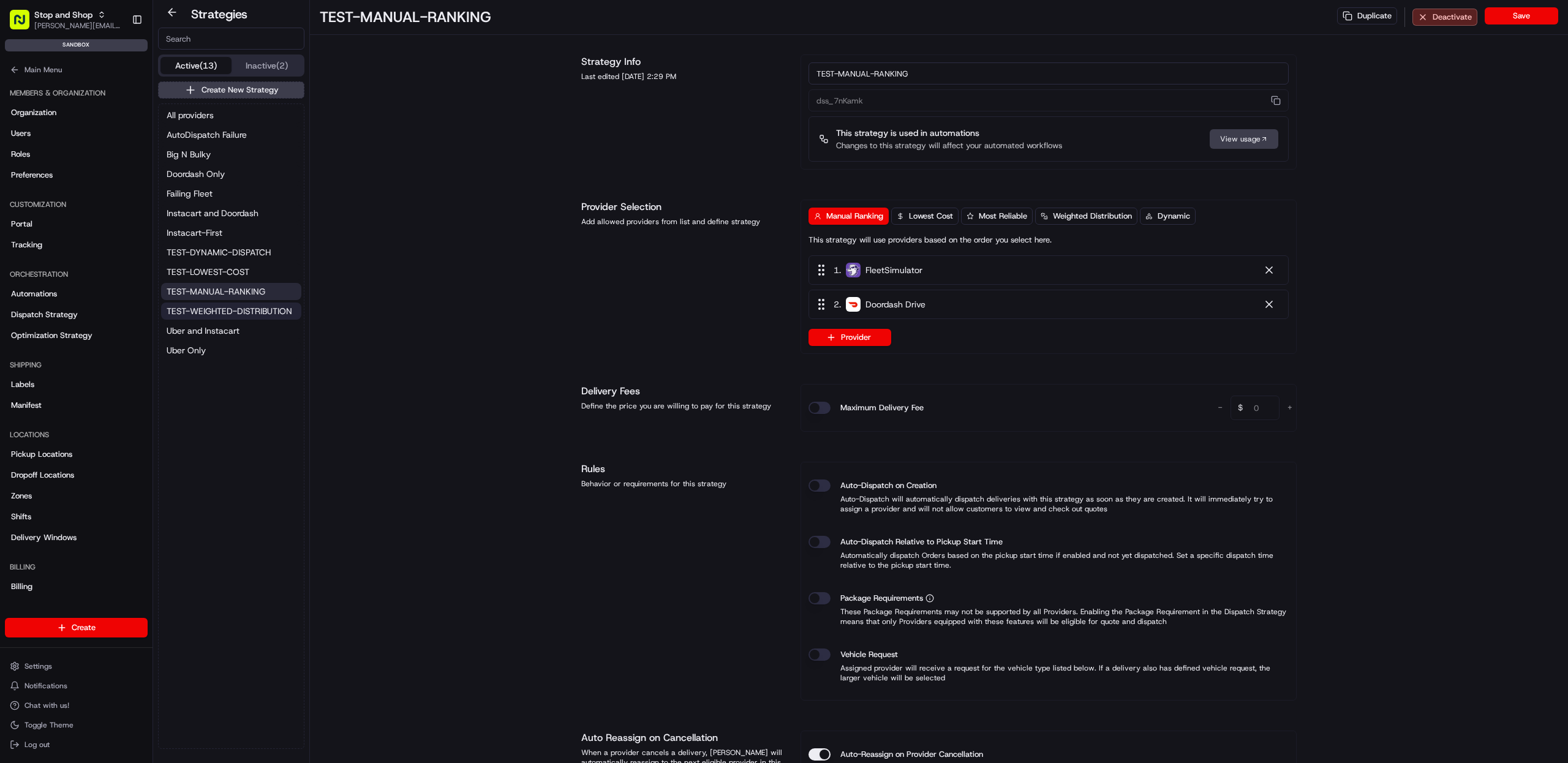
click at [223, 308] on span "TEST-WEIGHTED-DISTRIBUTION" at bounding box center [229, 311] width 126 height 13
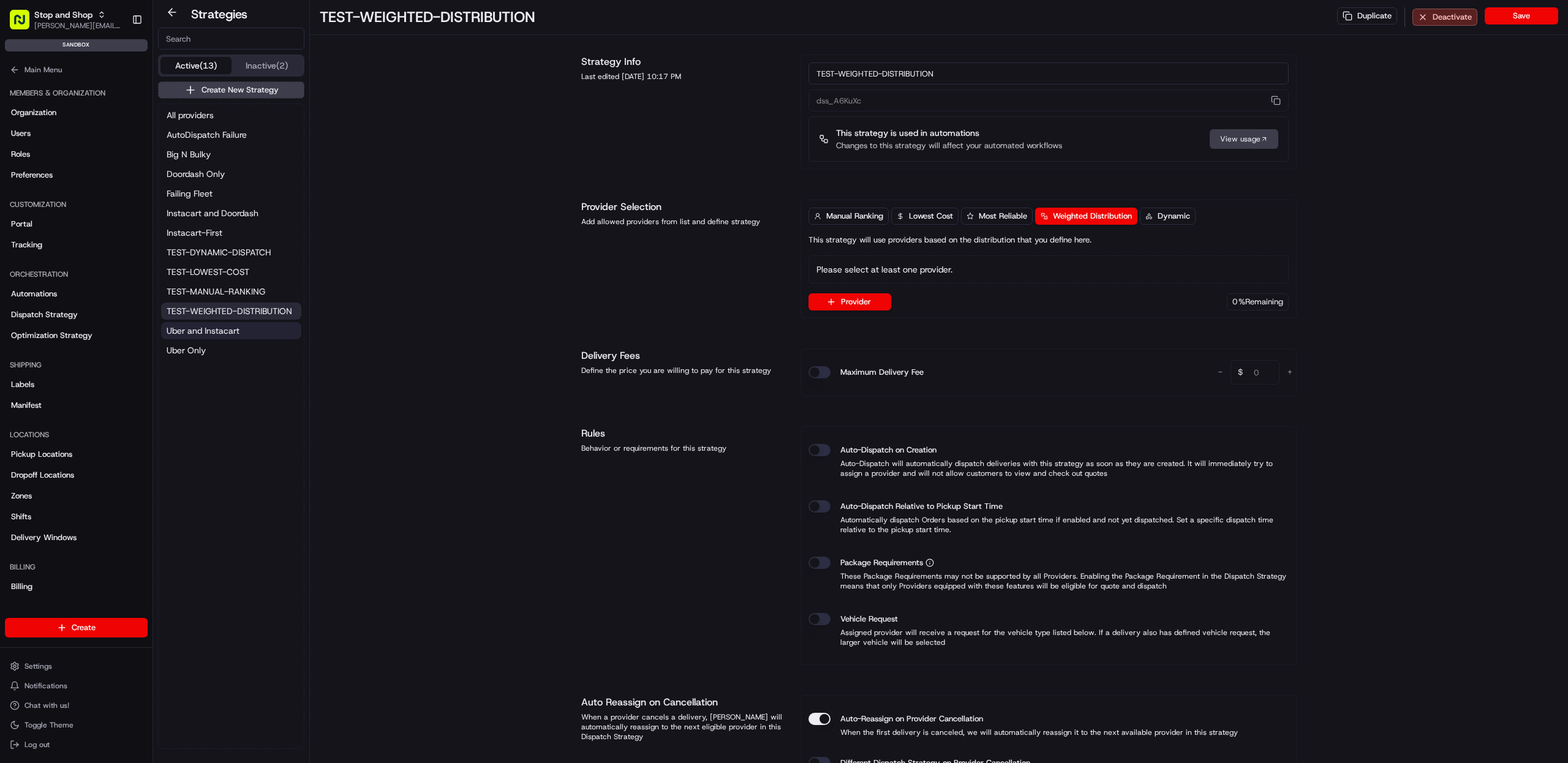
click at [222, 323] on button "Uber and Instacart" at bounding box center [231, 330] width 140 height 17
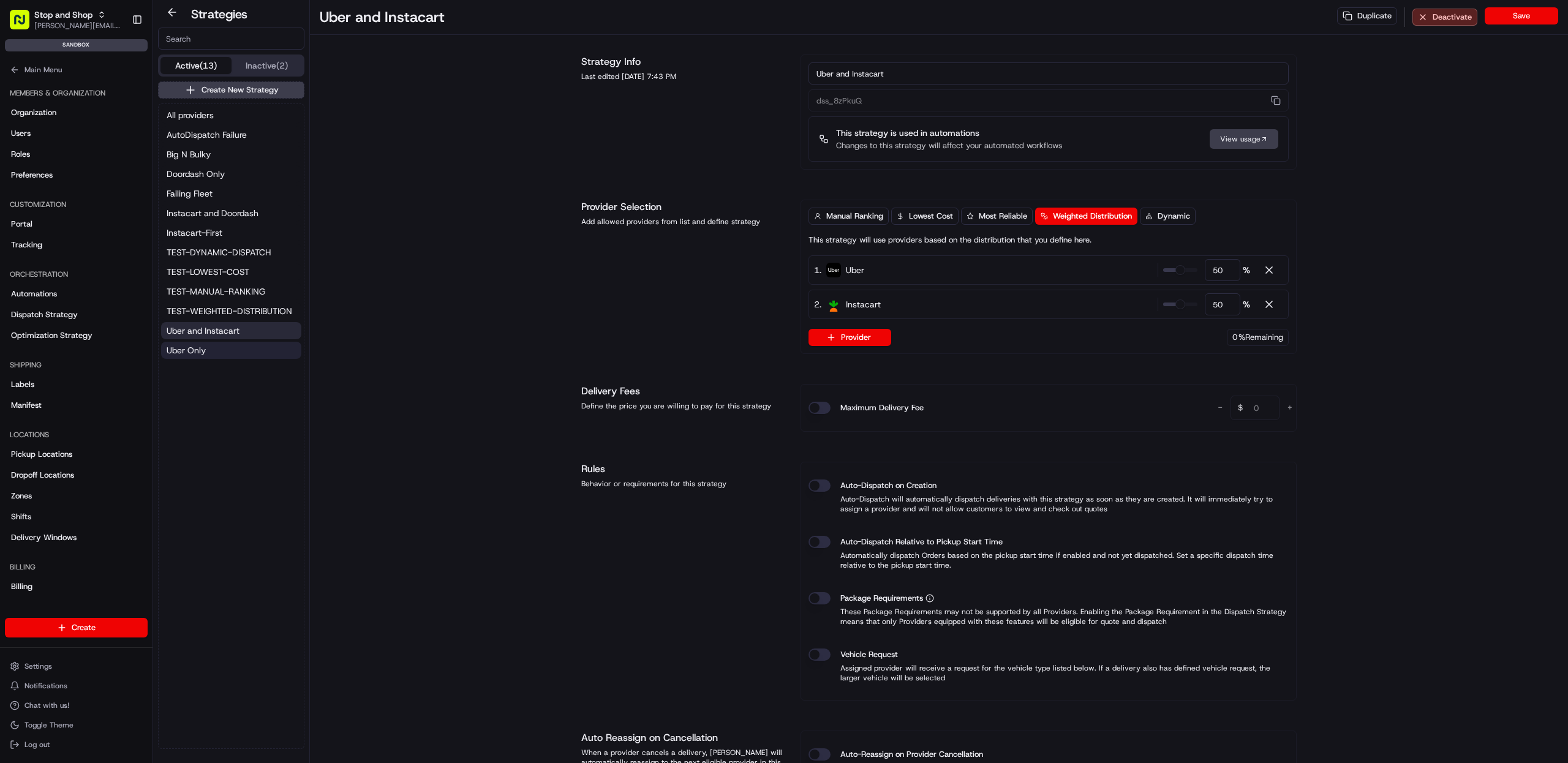
click at [225, 344] on button "Uber Only" at bounding box center [231, 350] width 140 height 17
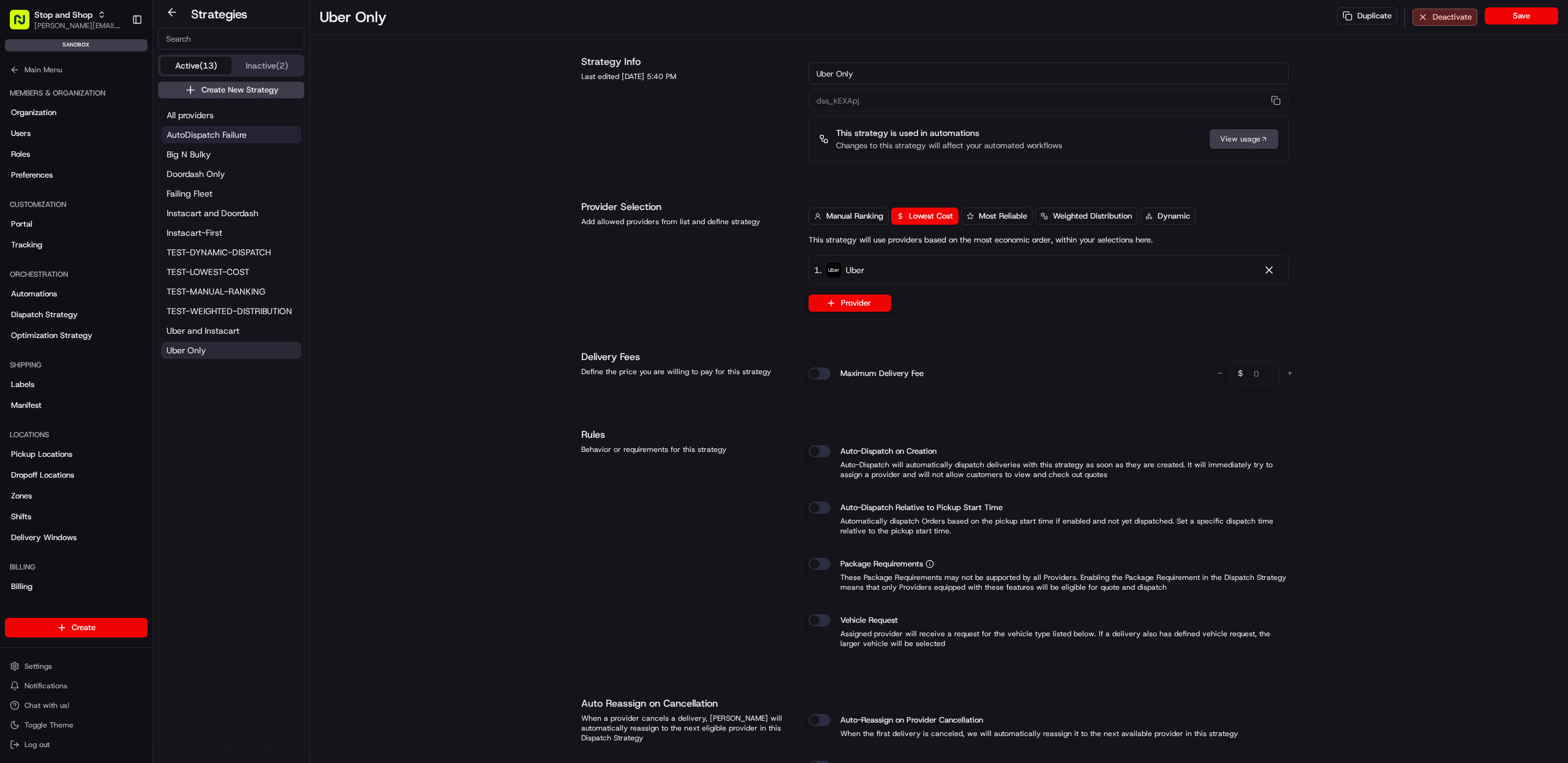
click at [245, 136] on span "AutoDispatch Failure" at bounding box center [206, 135] width 80 height 13
click at [201, 349] on span "Uber Only" at bounding box center [186, 349] width 40 height 13
click at [281, 53] on div "Strategies Active (13) Inactive (2) Create New Strategy All providers AutoDispa…" at bounding box center [232, 382] width 147 height 753
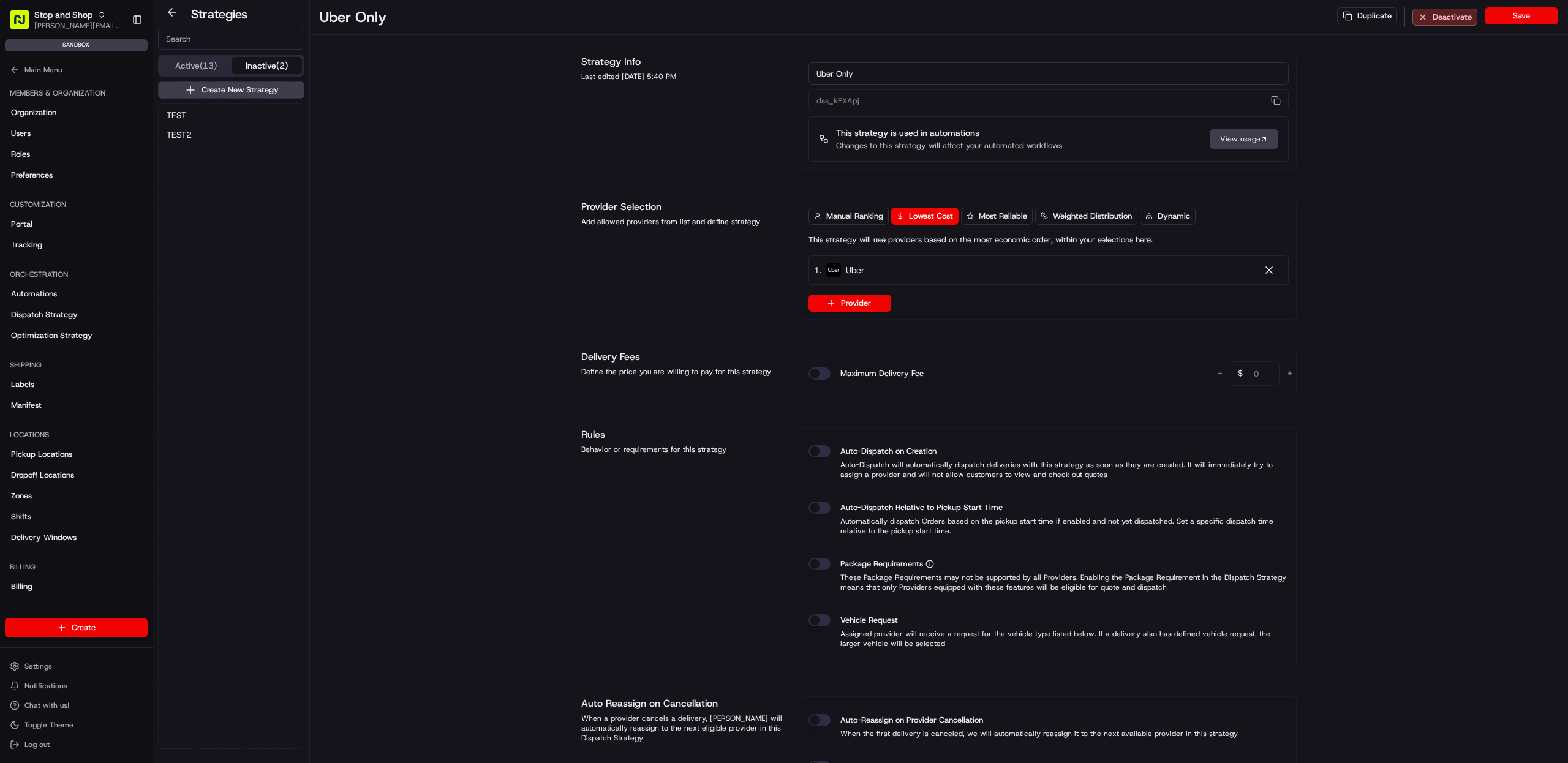
click at [279, 64] on button "Inactive (2)" at bounding box center [267, 66] width 71 height 17
click at [218, 114] on button "TEST" at bounding box center [231, 115] width 140 height 17
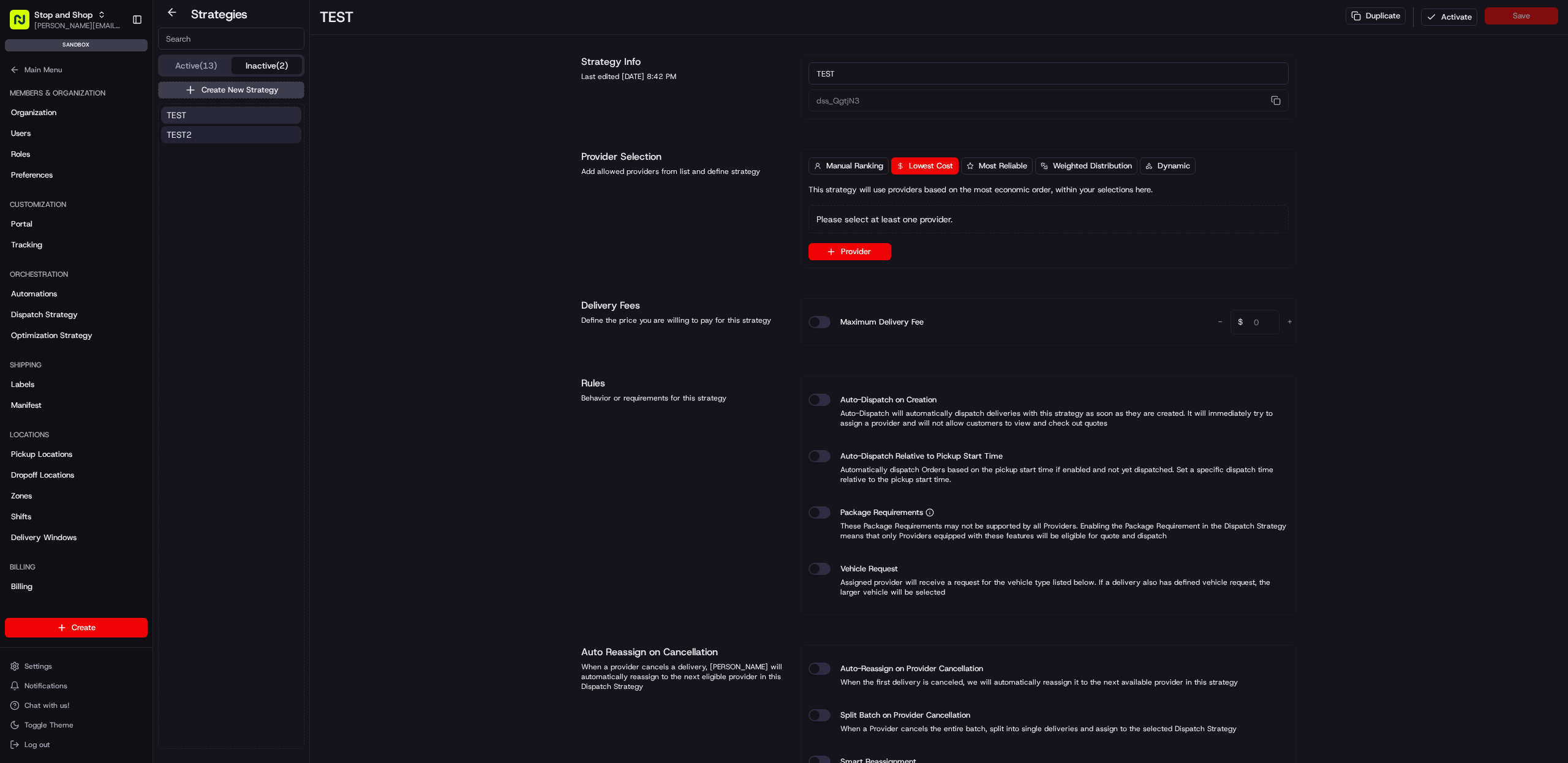
click at [210, 140] on button "TEST2" at bounding box center [231, 135] width 140 height 17
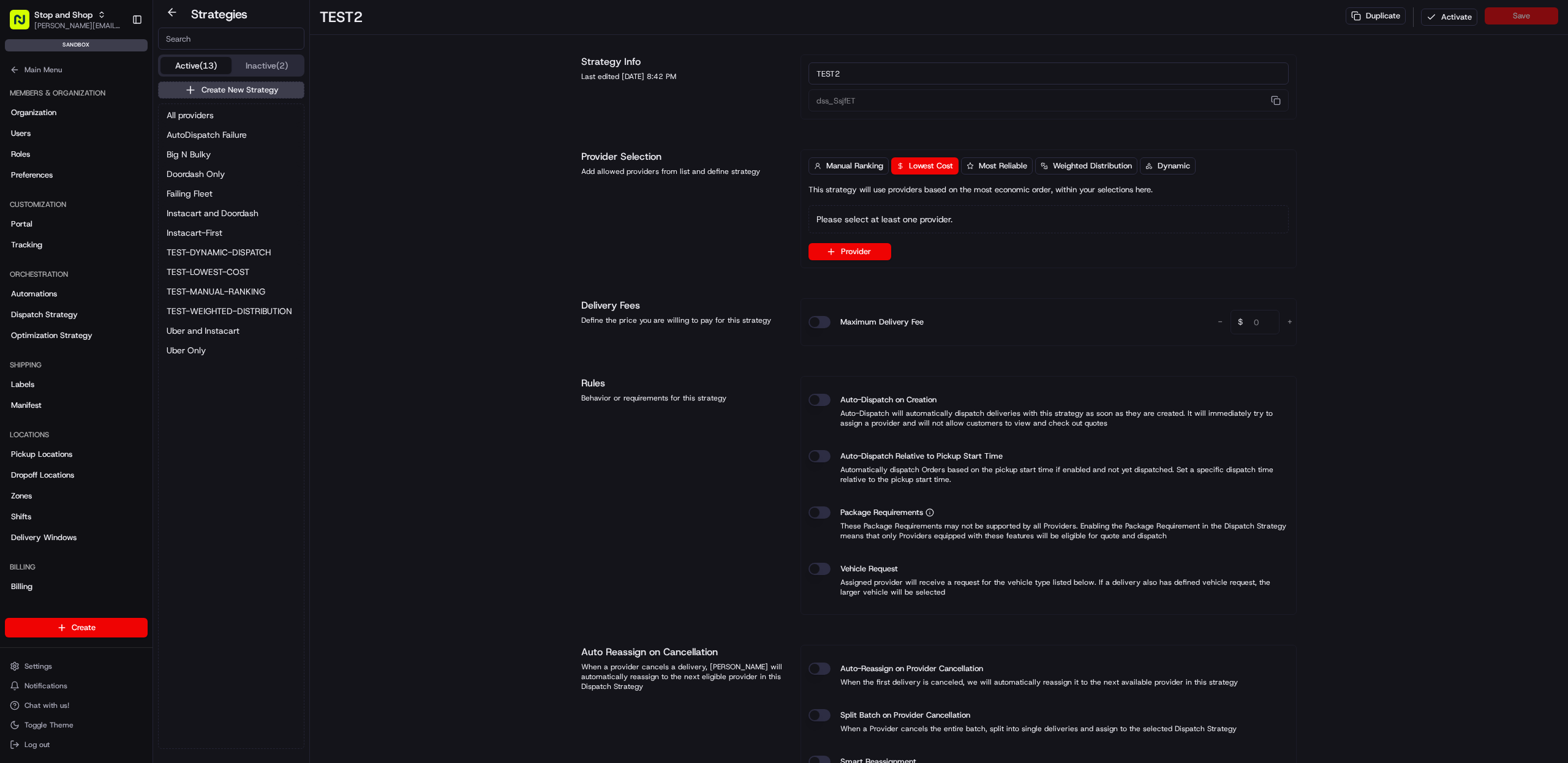
click at [191, 62] on button "Active (13)" at bounding box center [195, 66] width 71 height 17
click at [201, 349] on span "Uber Only" at bounding box center [186, 349] width 40 height 13
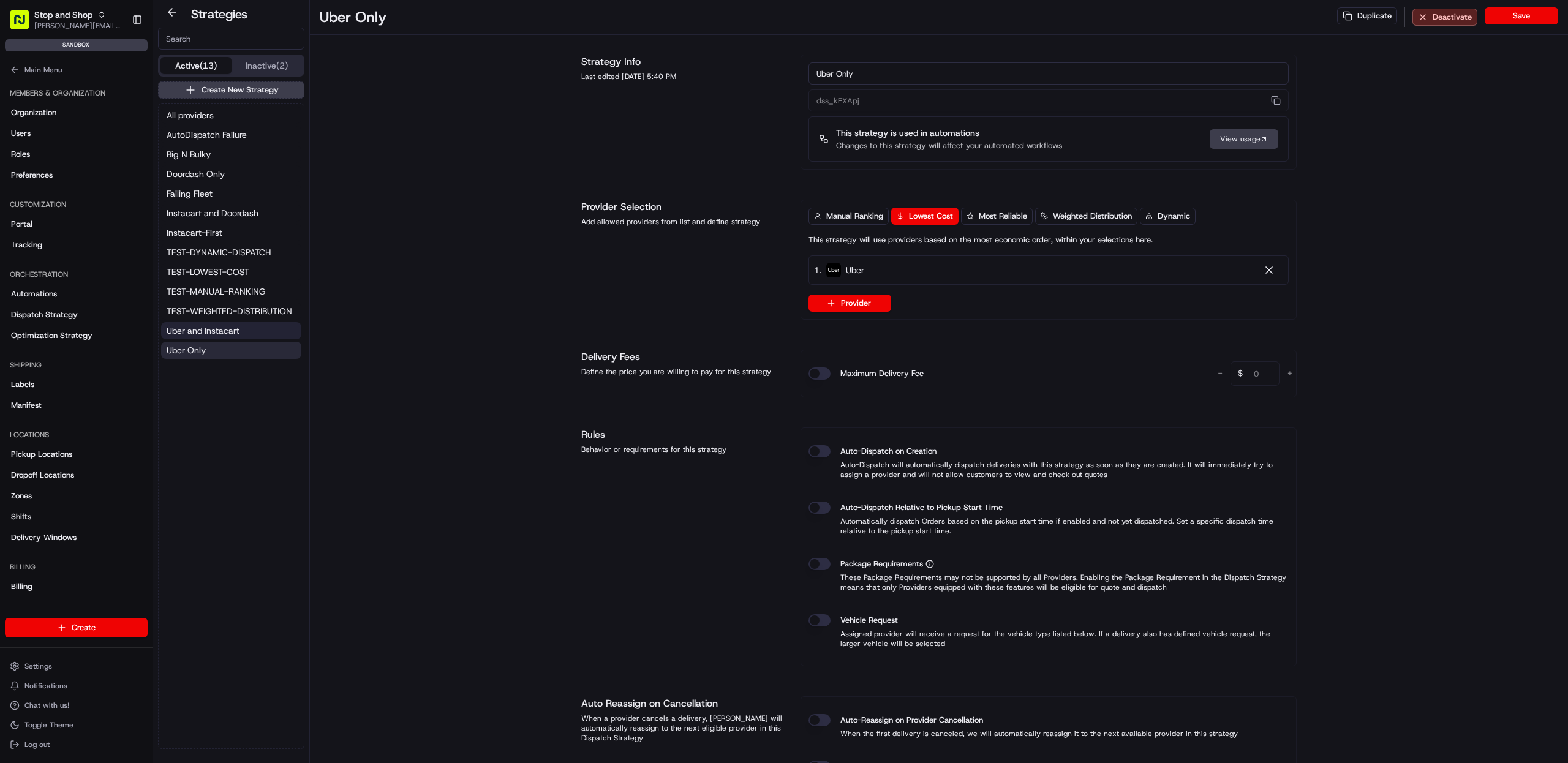
click at [194, 322] on button "Uber and Instacart" at bounding box center [231, 330] width 140 height 17
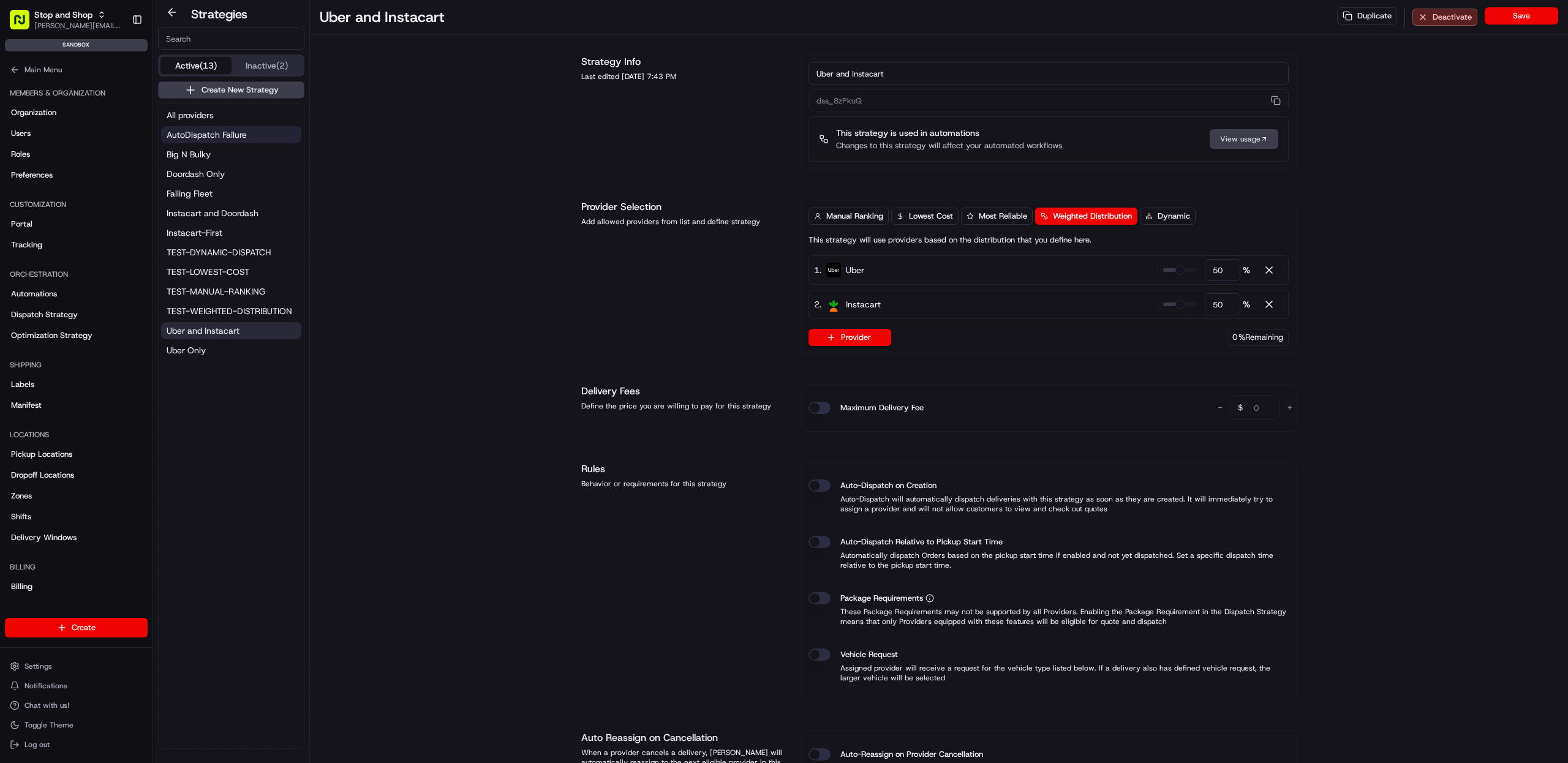
click at [207, 130] on span "AutoDispatch Failure" at bounding box center [206, 135] width 80 height 13
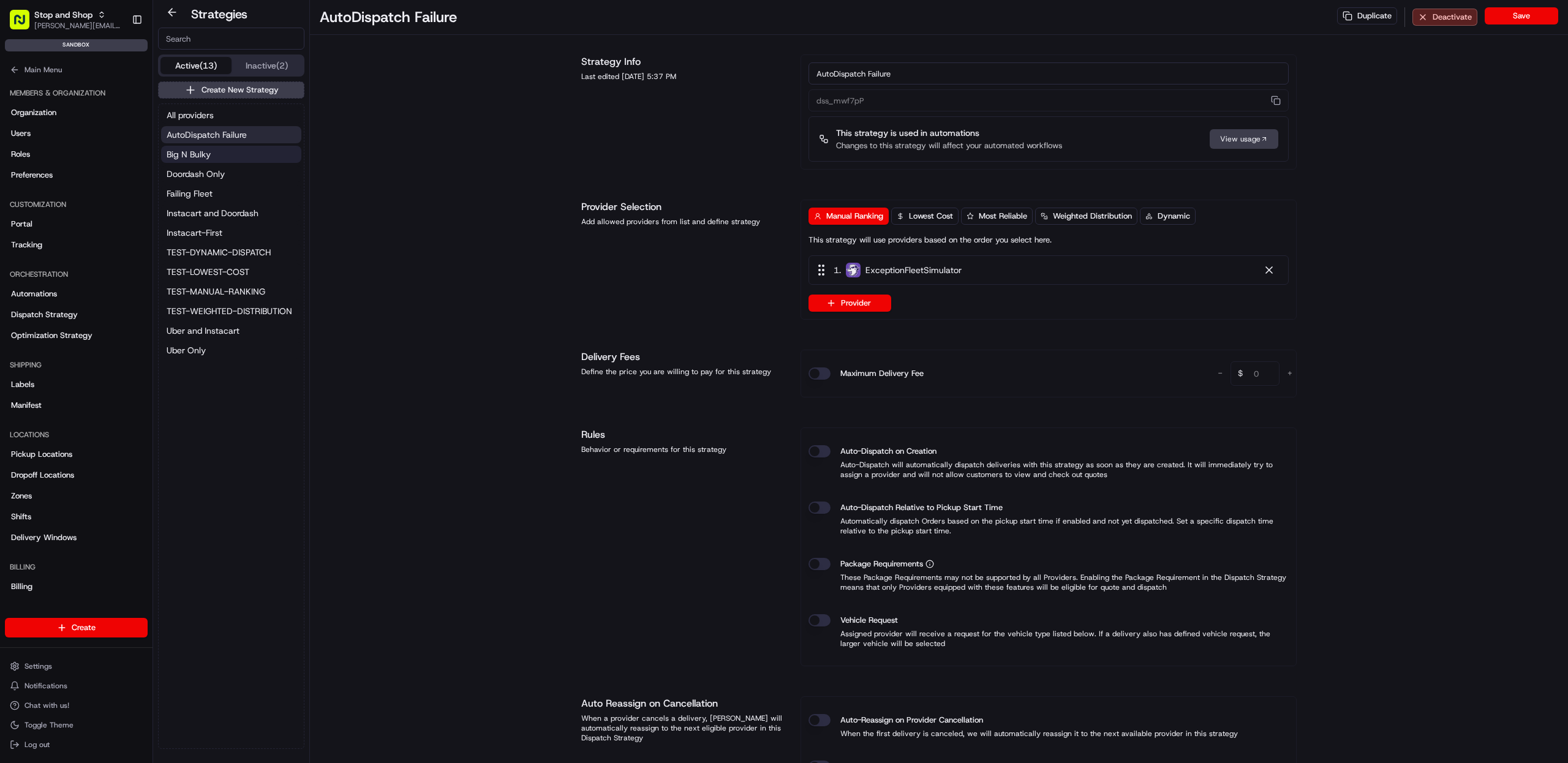
click at [206, 149] on span "Big N Bulky" at bounding box center [189, 154] width 44 height 13
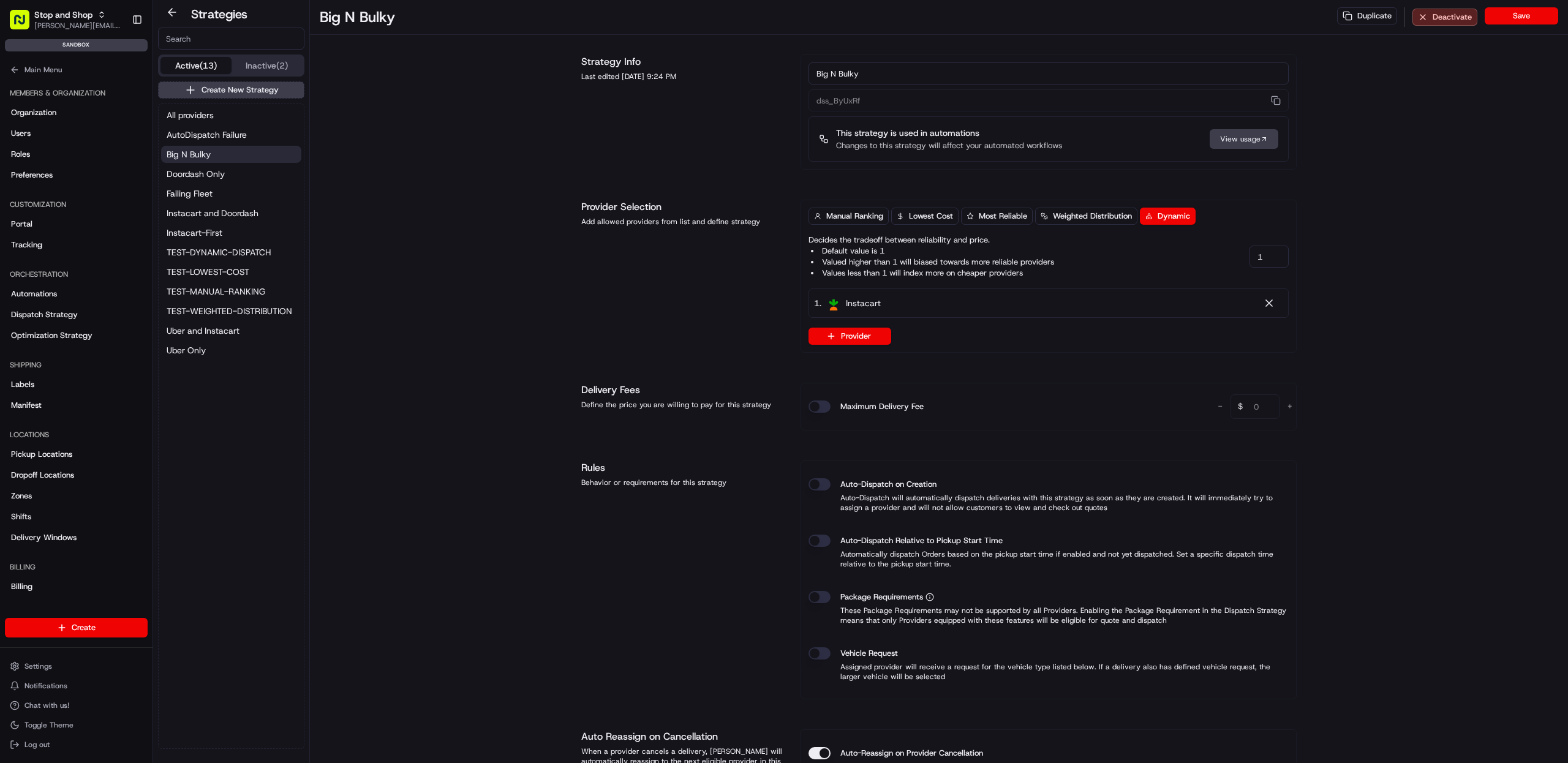
click at [207, 163] on div "All providers AutoDispatch Failure Big N Bulky Doordash Only Failing Fleet Inst…" at bounding box center [231, 232] width 145 height 257
click at [211, 179] on span "Doordash Only" at bounding box center [195, 173] width 58 height 13
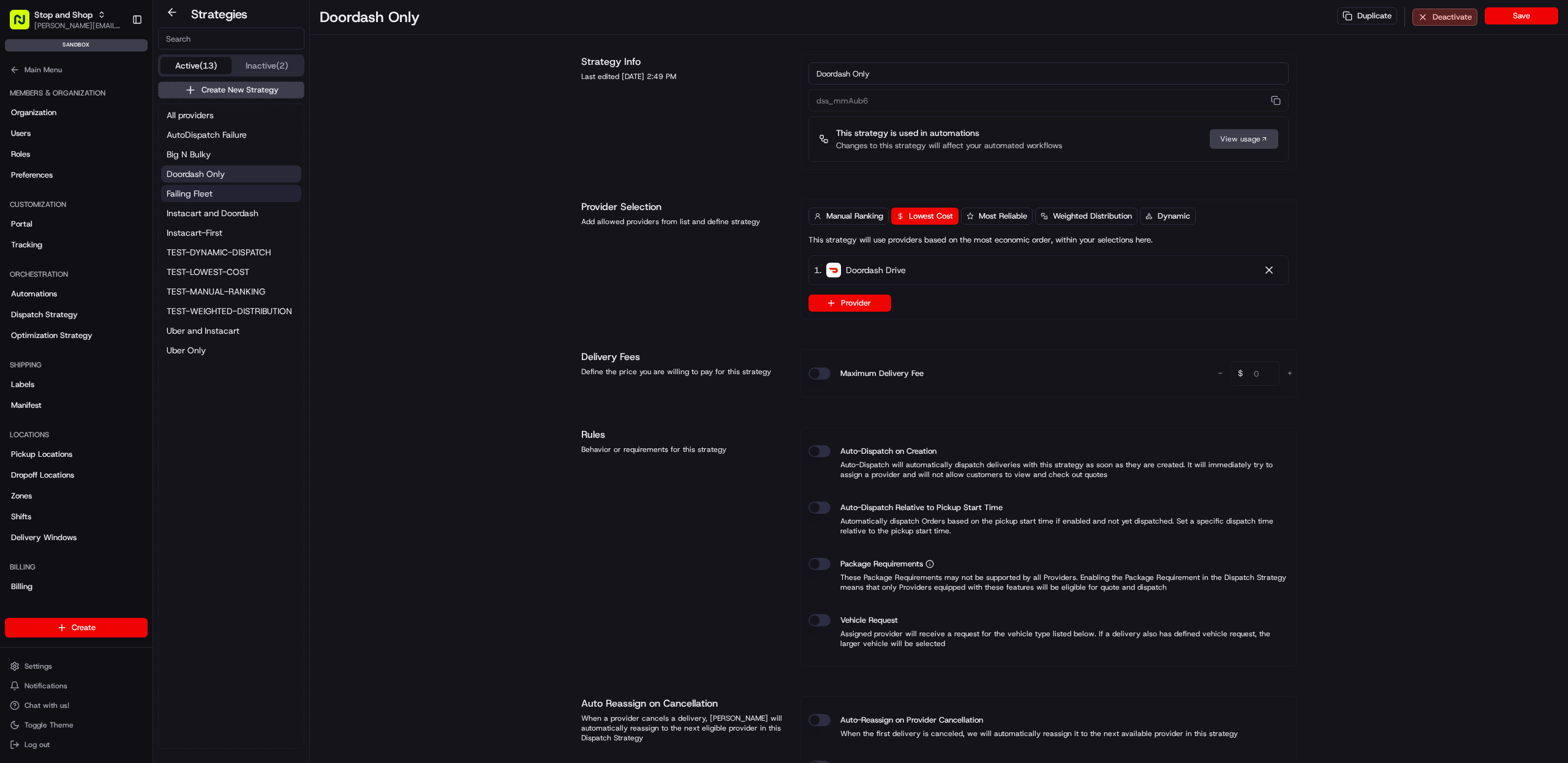
click at [210, 192] on span "Failing Fleet" at bounding box center [190, 193] width 46 height 13
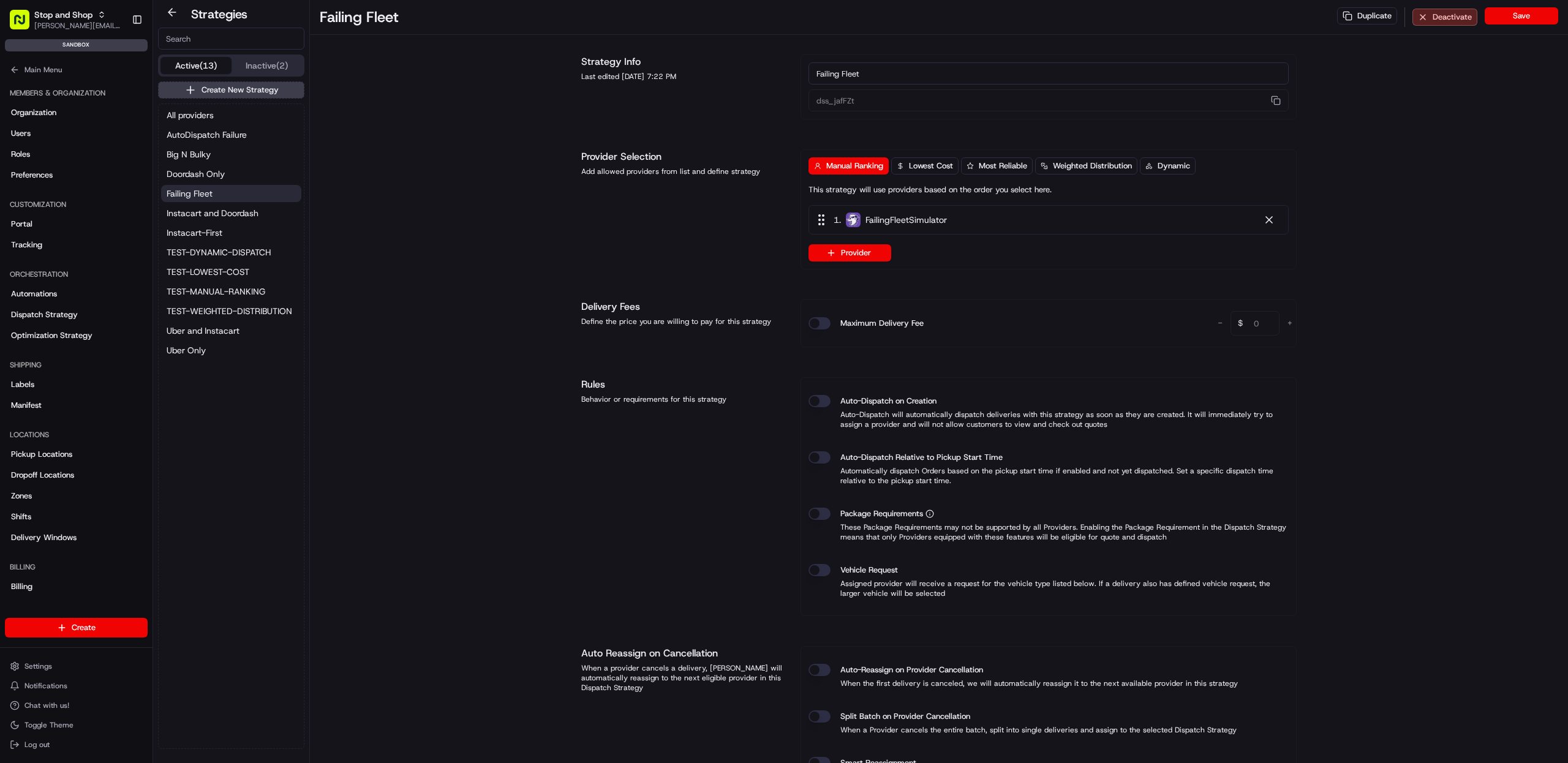
click at [210, 202] on div "All providers AutoDispatch Failure Big N Bulky Doordash Only Failing Fleet Inst…" at bounding box center [231, 232] width 145 height 257
click at [210, 210] on span "Instacart and Doordash" at bounding box center [212, 213] width 92 height 13
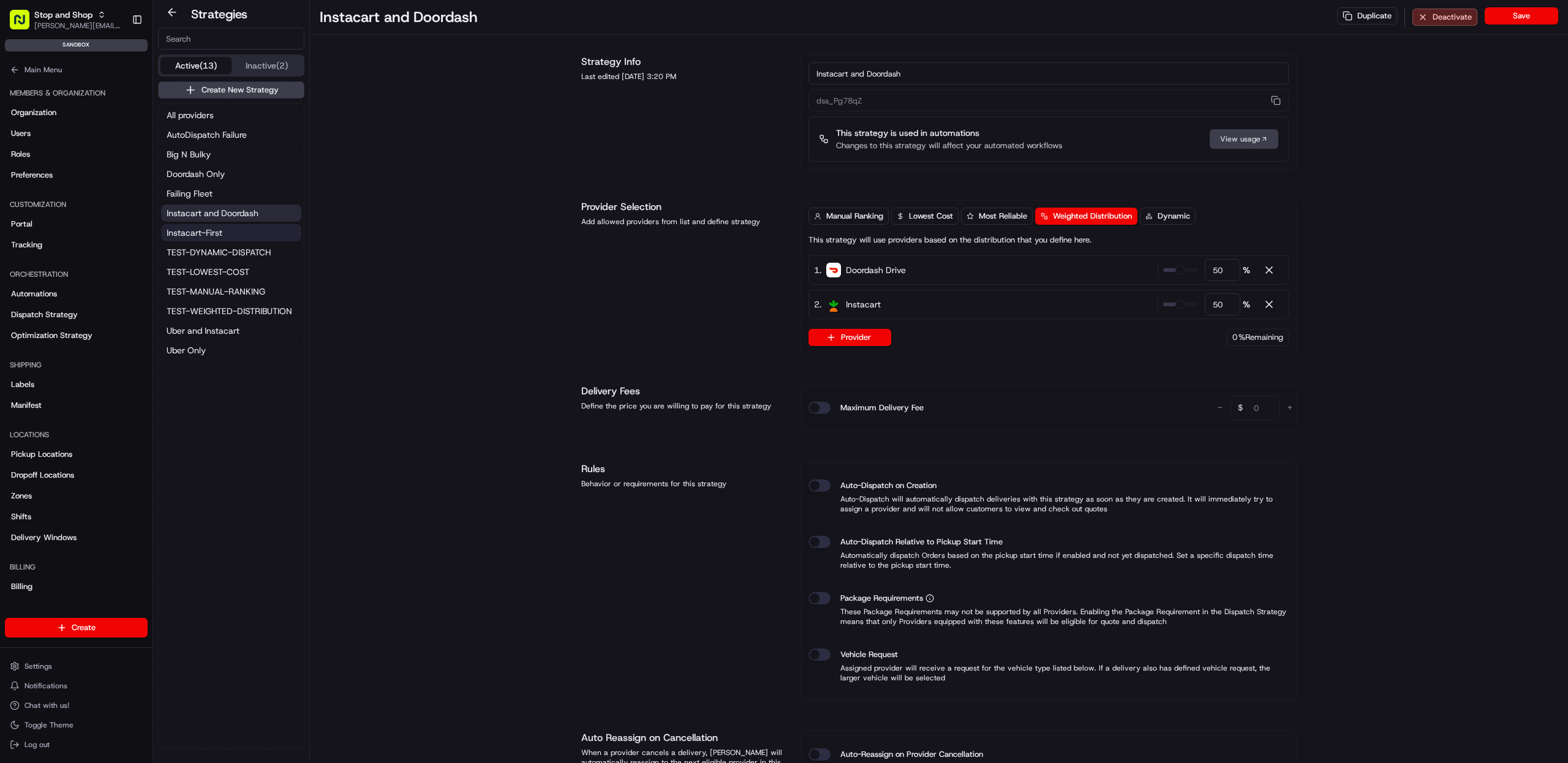
click at [208, 224] on button "Instacart-First" at bounding box center [231, 232] width 140 height 17
